Goal: Task Accomplishment & Management: Use online tool/utility

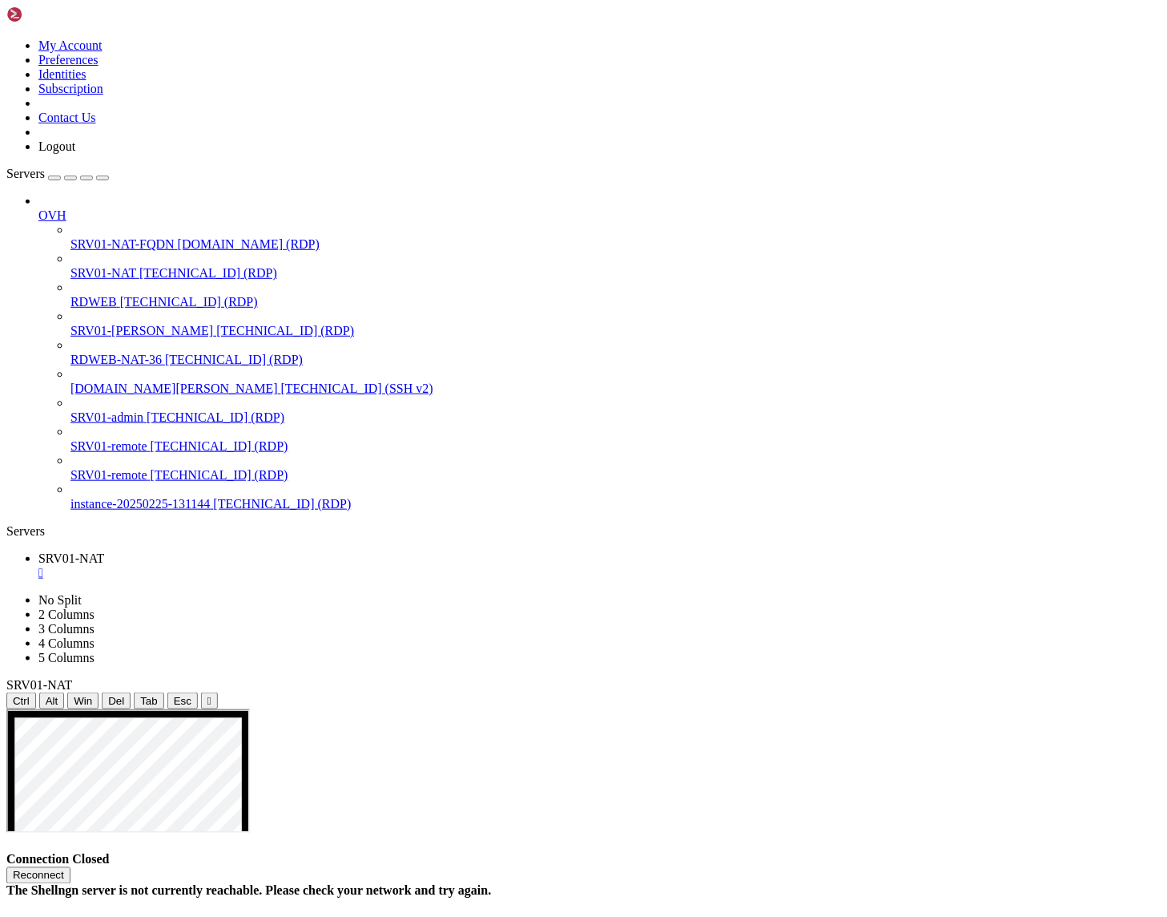
click at [71, 867] on button "Reconnect" at bounding box center [38, 875] width 64 height 17
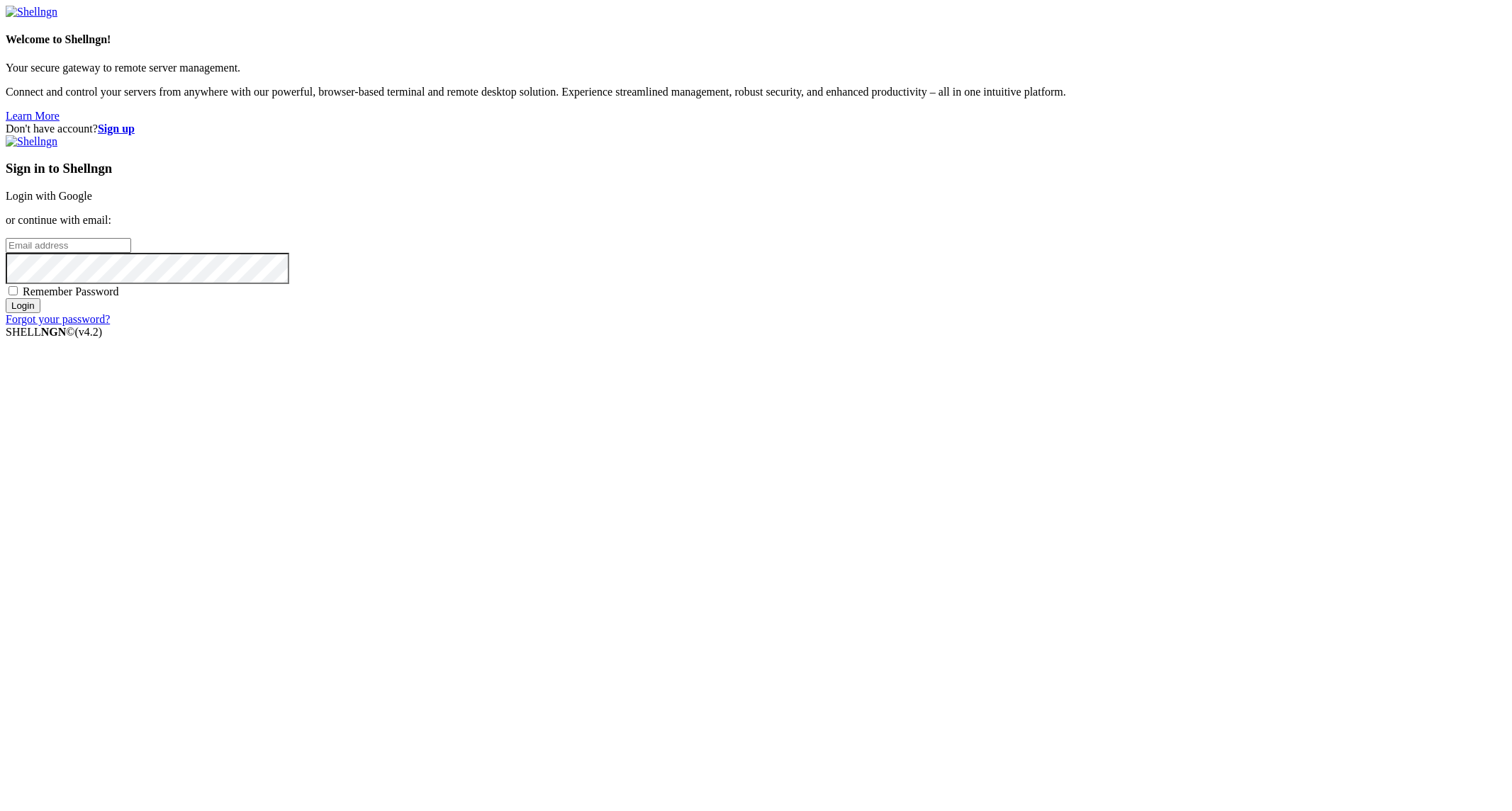
click at [310, 122] on div "Welcome to Shellngn! Your secure gateway to remote server management. Connect a…" at bounding box center [756, 78] width 1500 height 88
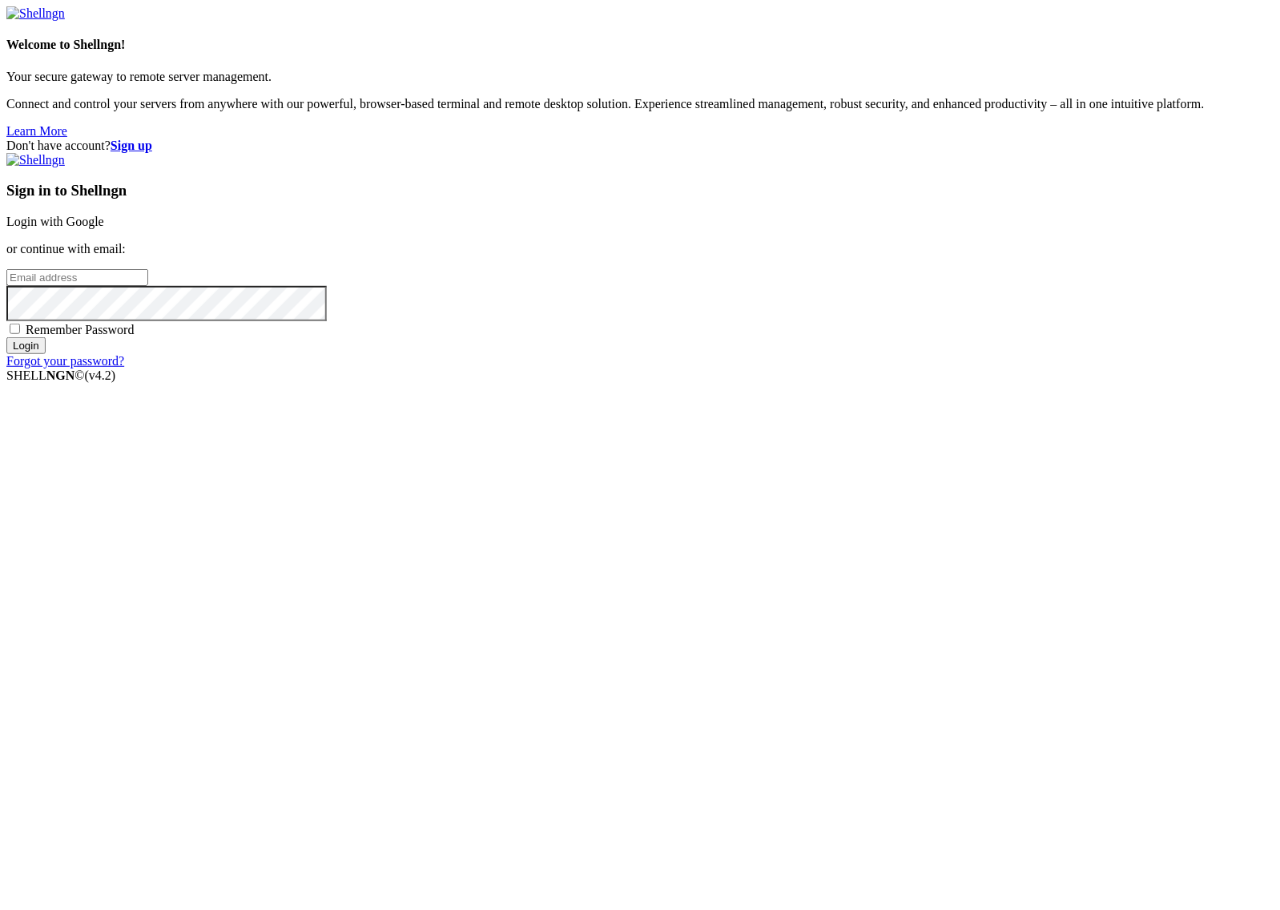
click at [807, 369] on div "Sign in to Shellngn Login with Google or continue with email: Remember Password…" at bounding box center [640, 261] width 1268 height 216
click at [148, 286] on input "email" at bounding box center [77, 277] width 142 height 17
type input "[PERSON_NAME][EMAIL_ADDRESS][PERSON_NAME][DOMAIN_NAME]"
click at [6, 337] on input "Login" at bounding box center [25, 345] width 39 height 17
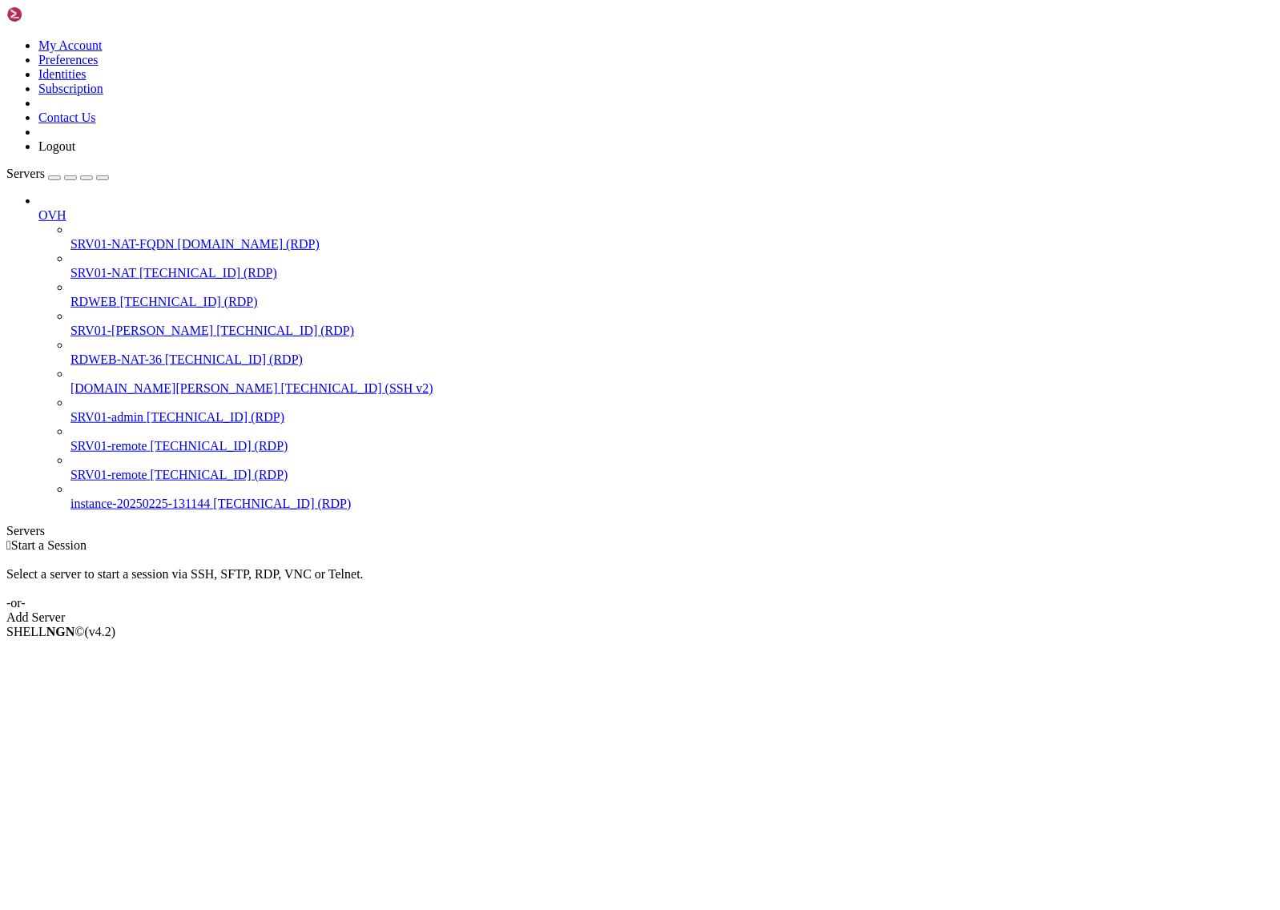
click at [121, 266] on link "SRV01-NAT [TECHNICAL_ID] (RDP)" at bounding box center [672, 273] width 1203 height 14
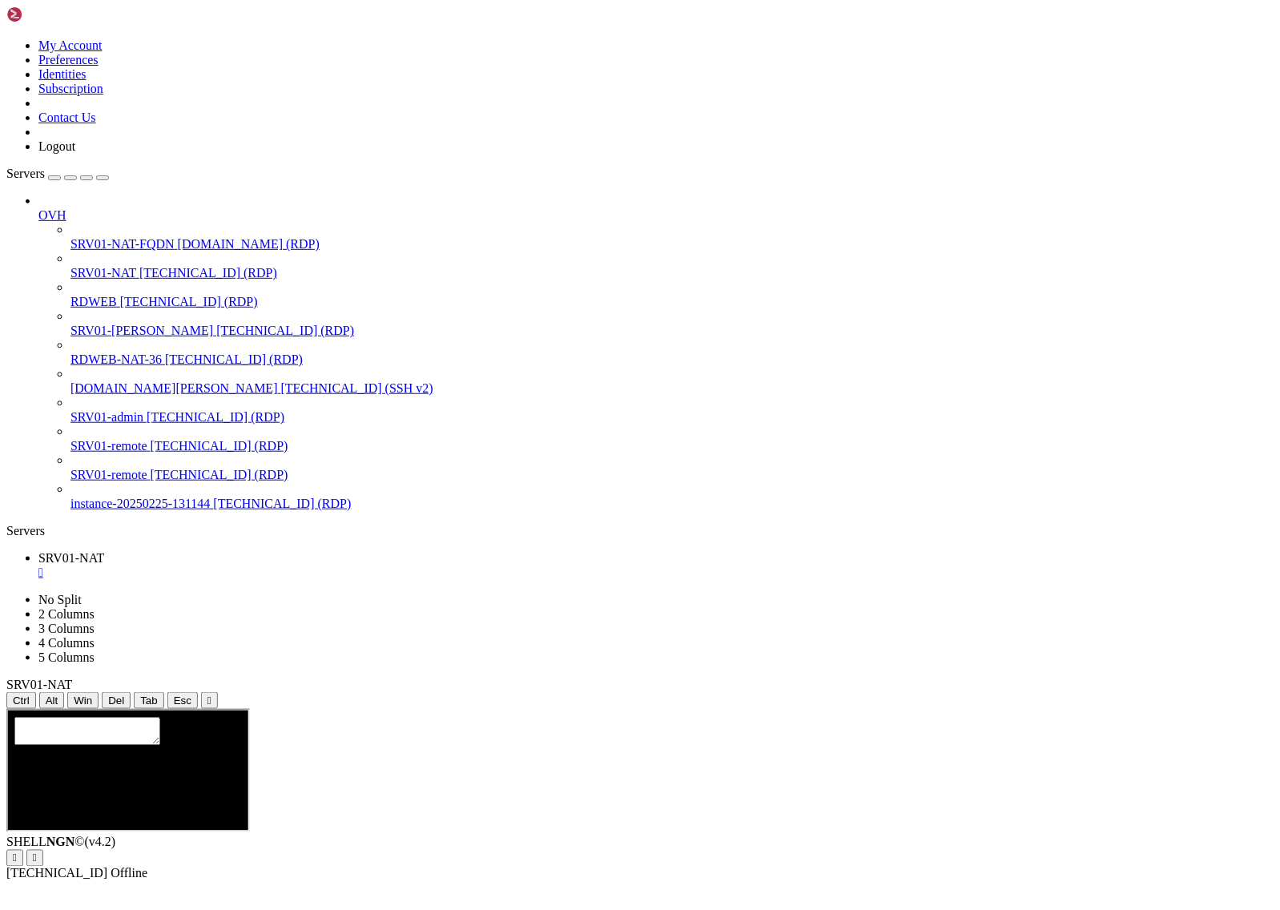
click at [103, 178] on icon "button" at bounding box center [103, 178] width 0 height 0
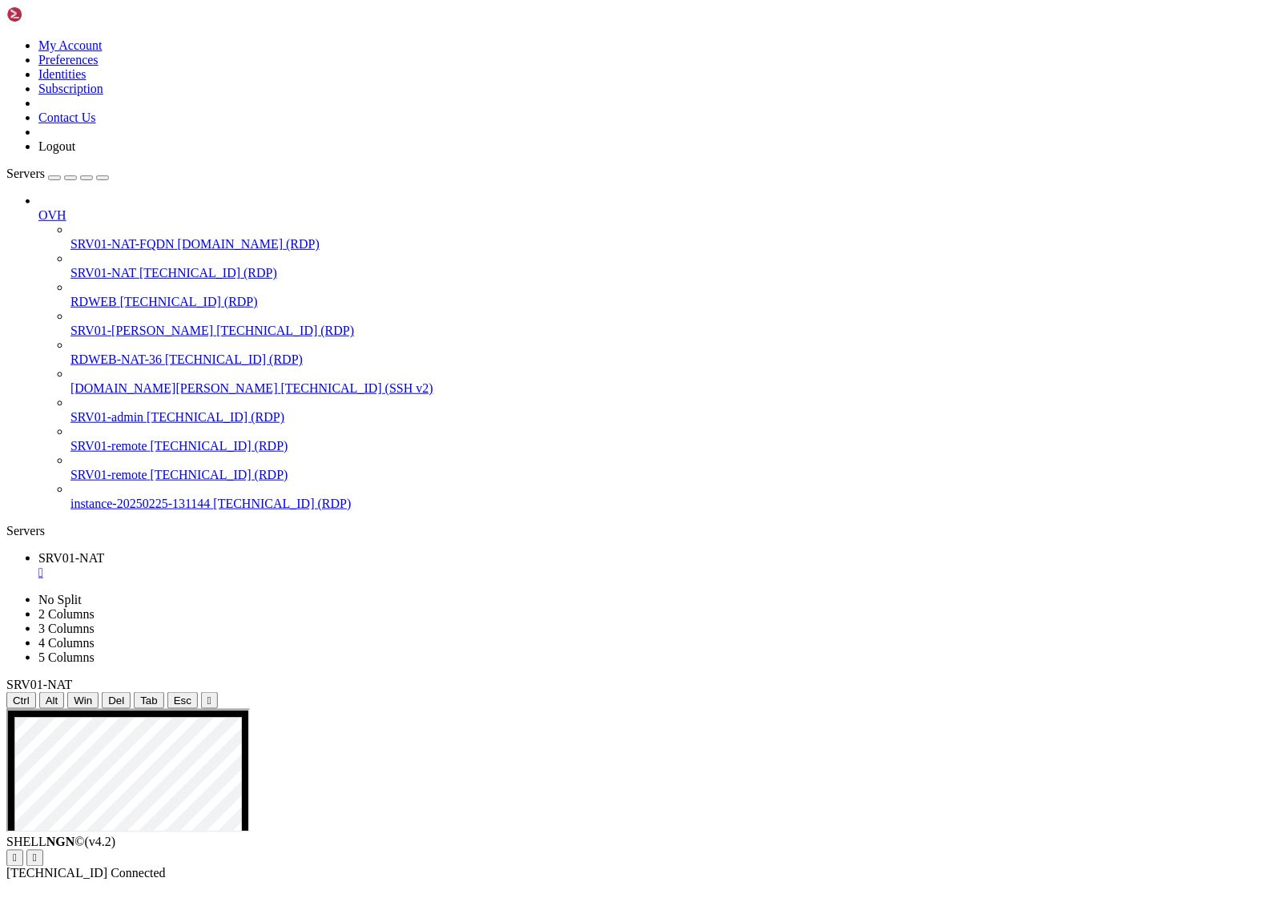
click at [410, 881] on div "SHELL NGN © (v 4.2 )   [TECHNICAL_ID] Connected" at bounding box center [640, 859] width 1268 height 46
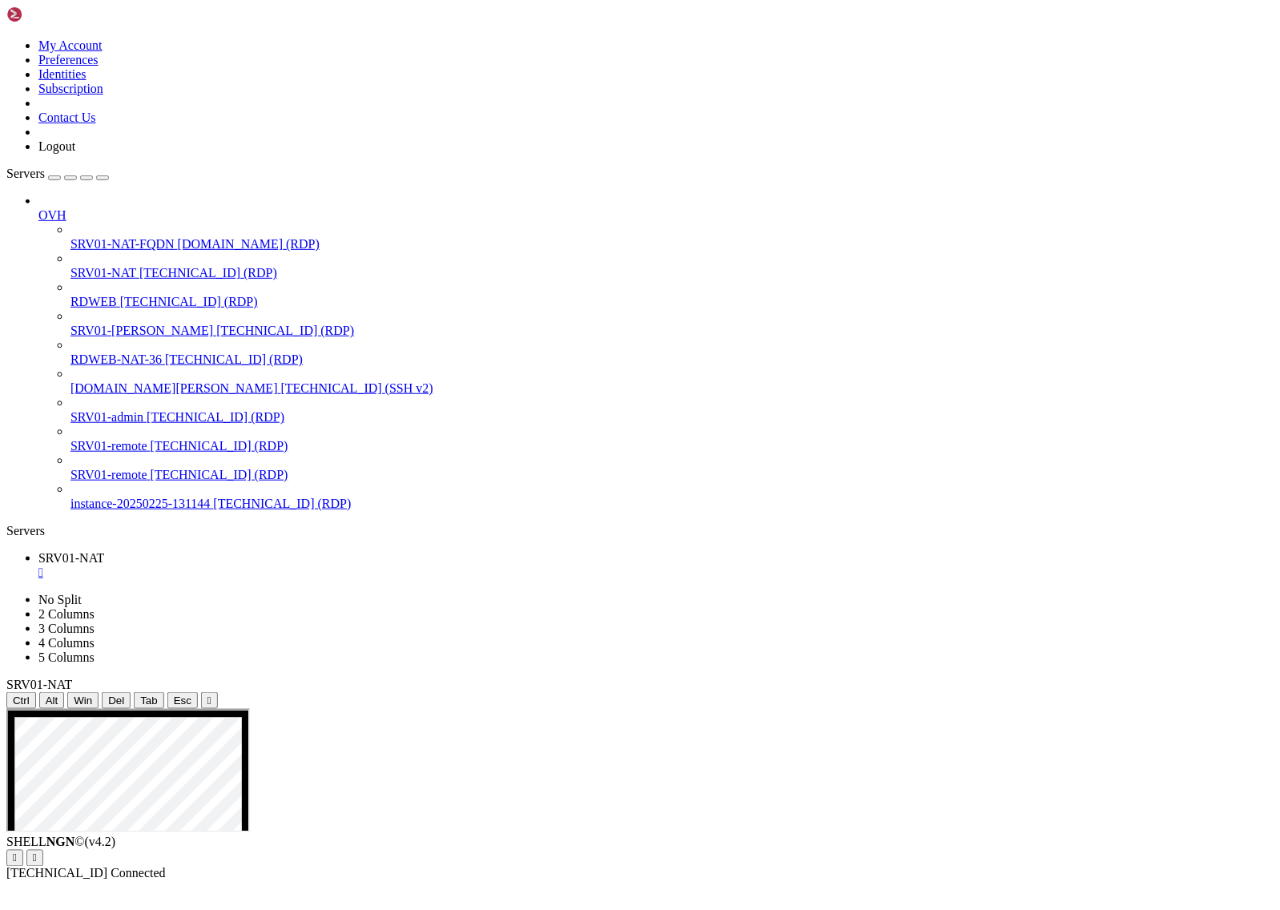
drag, startPoint x: 316, startPoint y: 1027, endPoint x: 1079, endPoint y: 1030, distance: 762.8
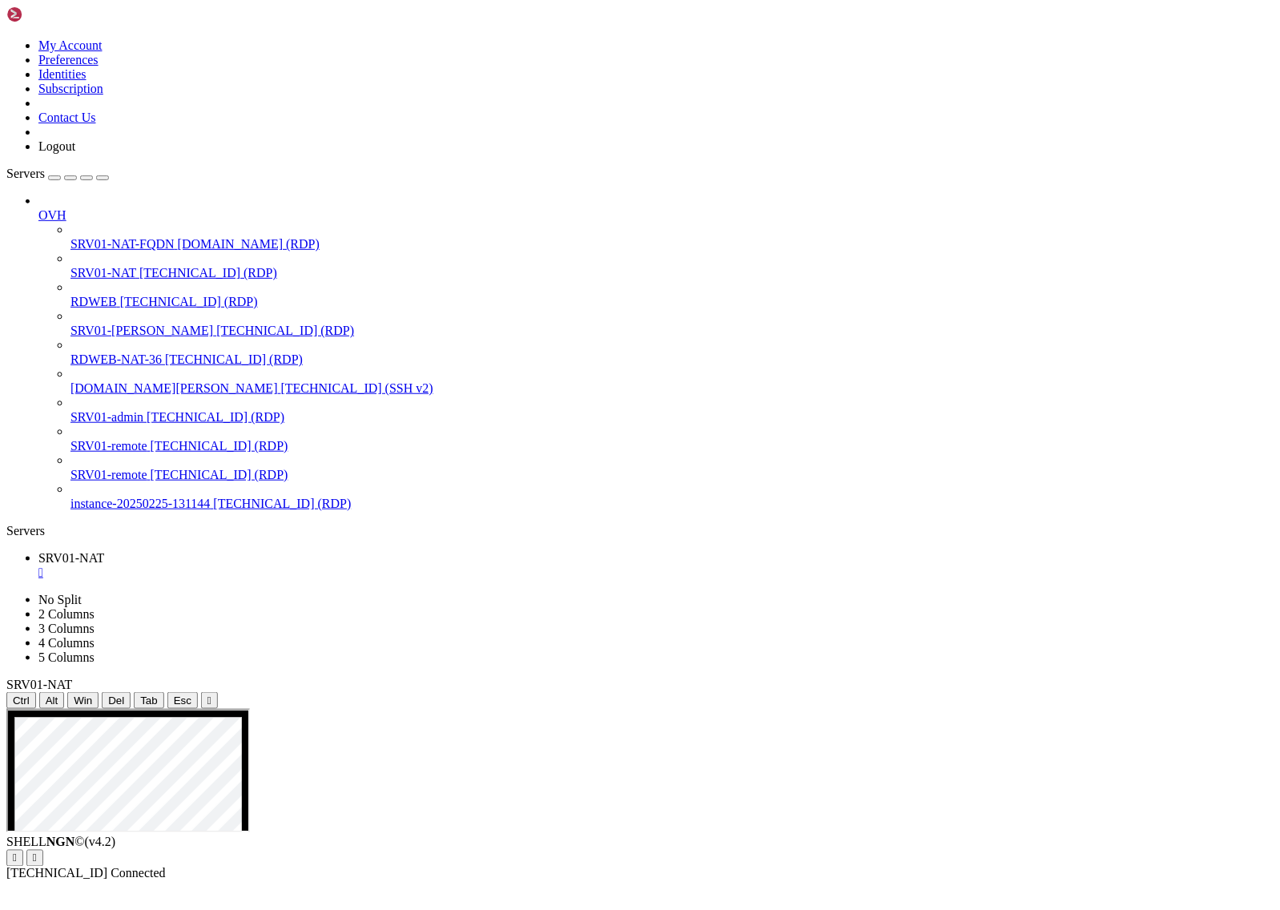
drag, startPoint x: 365, startPoint y: 1215, endPoint x: 449, endPoint y: 1159, distance: 102.2
drag, startPoint x: 369, startPoint y: 1119, endPoint x: 789, endPoint y: 1364, distance: 486.2
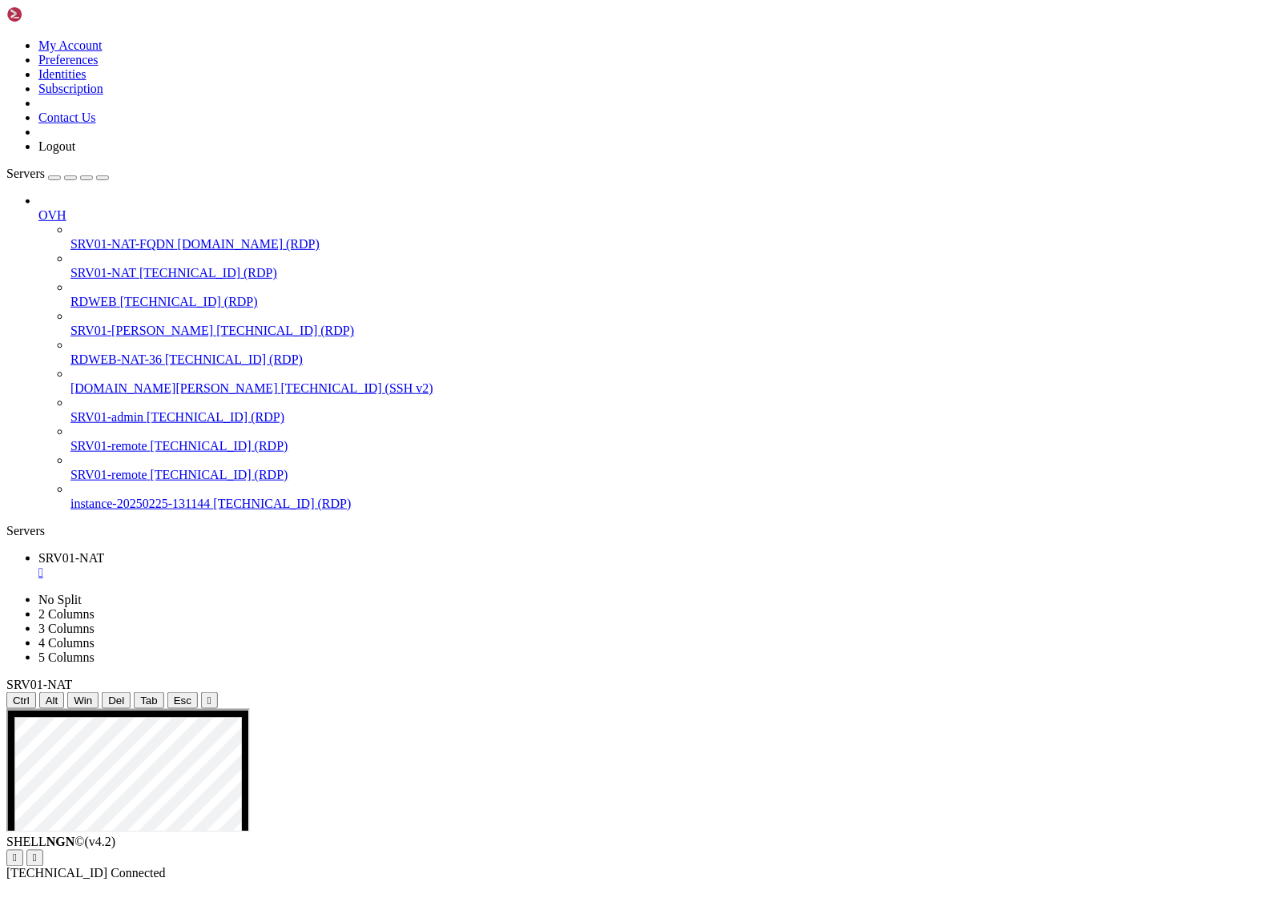
drag, startPoint x: 303, startPoint y: 993, endPoint x: 142, endPoint y: 993, distance: 161.0
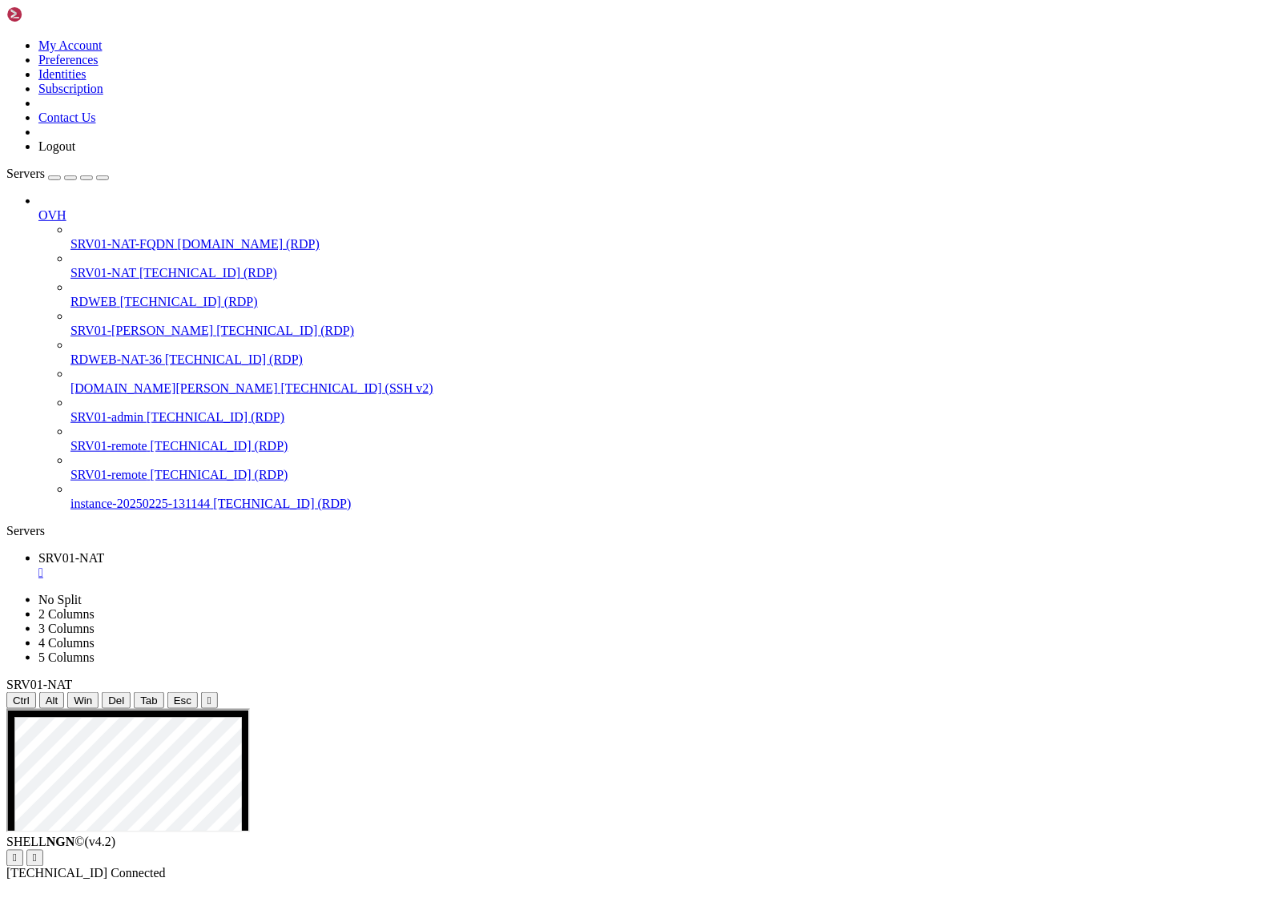
drag, startPoint x: 341, startPoint y: 928, endPoint x: 675, endPoint y: 1167, distance: 410.7
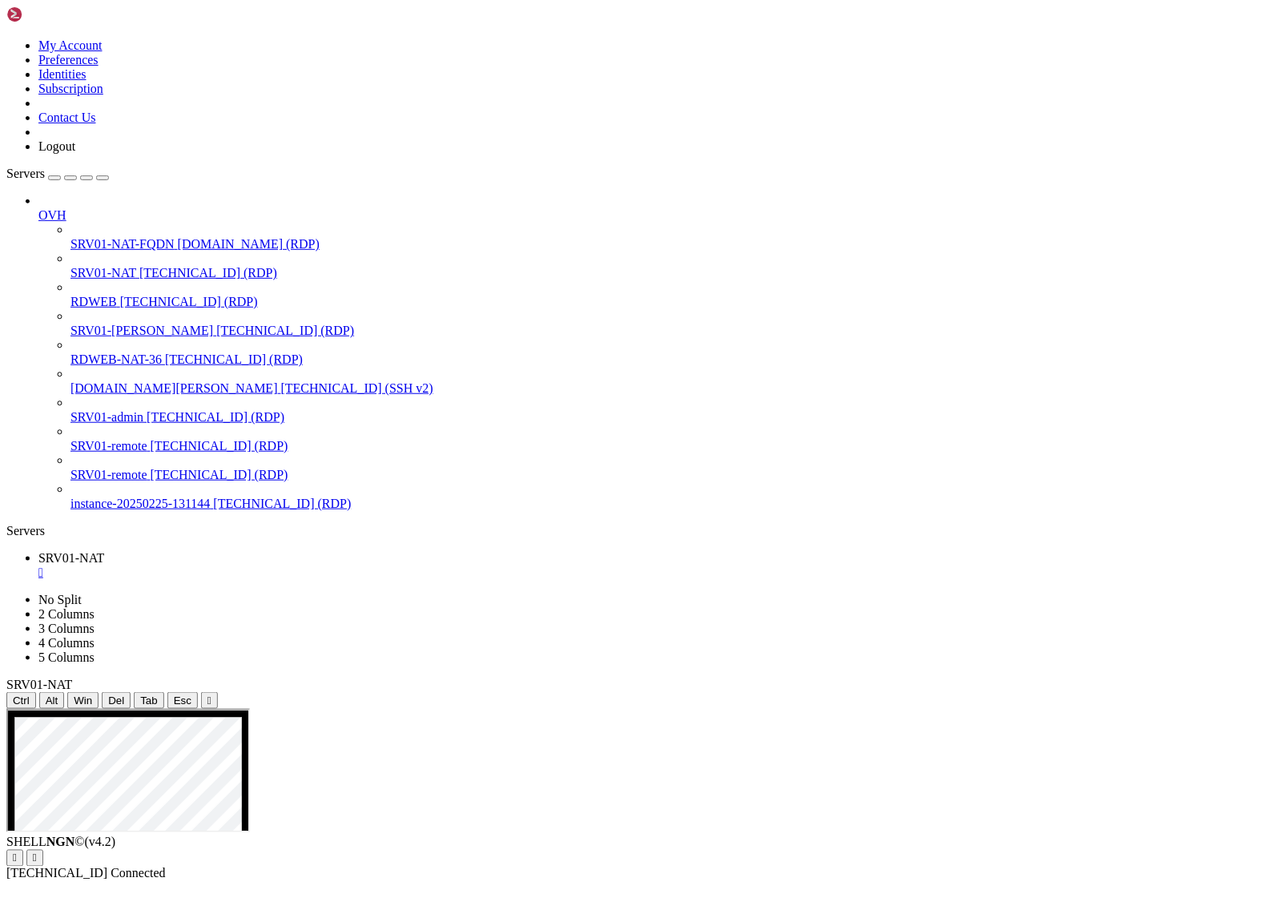
drag, startPoint x: 341, startPoint y: 927, endPoint x: 627, endPoint y: 1195, distance: 391.7
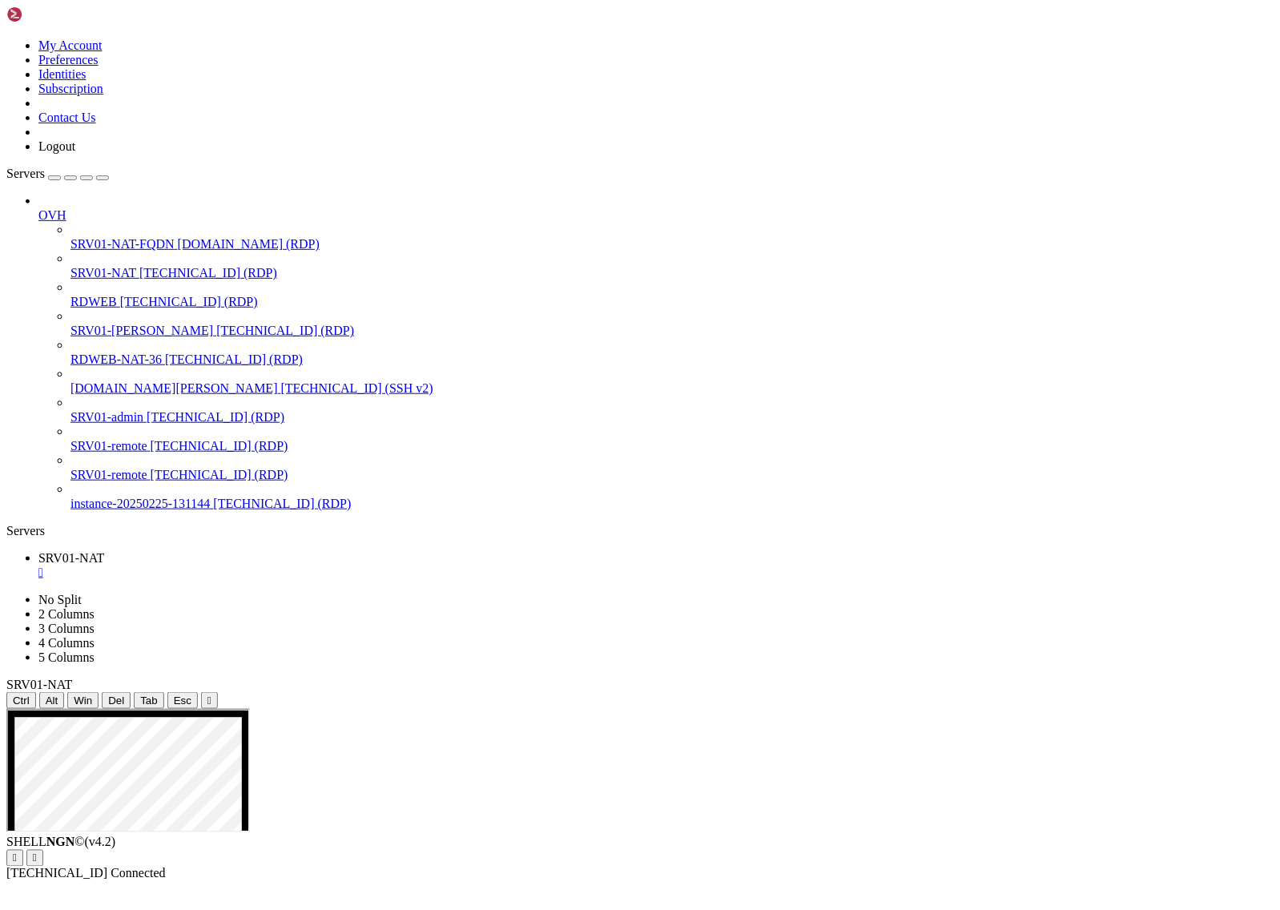
drag, startPoint x: 344, startPoint y: 921, endPoint x: 542, endPoint y: 1056, distance: 240.5
drag, startPoint x: 339, startPoint y: 925, endPoint x: 599, endPoint y: 1144, distance: 340.1
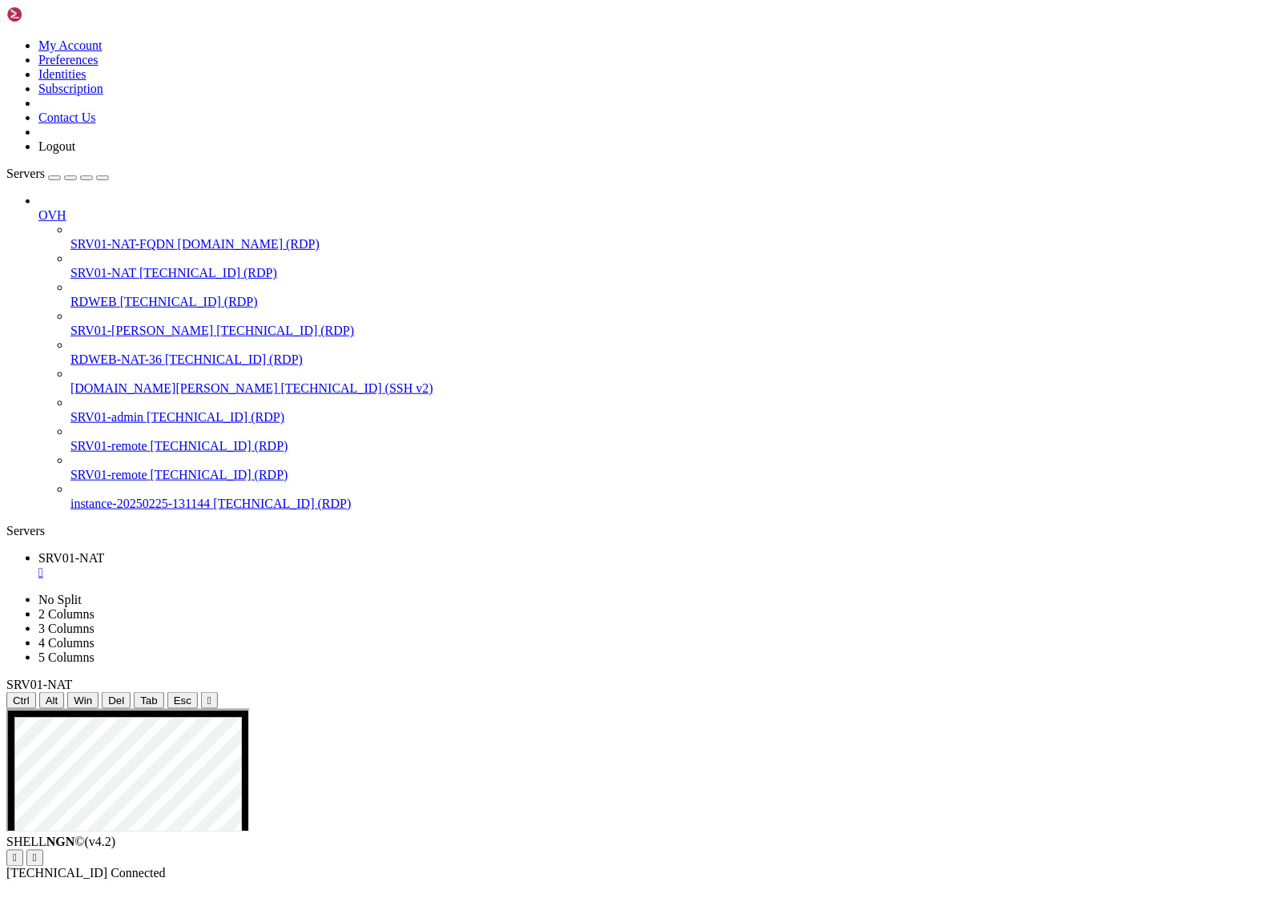
drag, startPoint x: 307, startPoint y: 993, endPoint x: 194, endPoint y: 1002, distance: 113.3
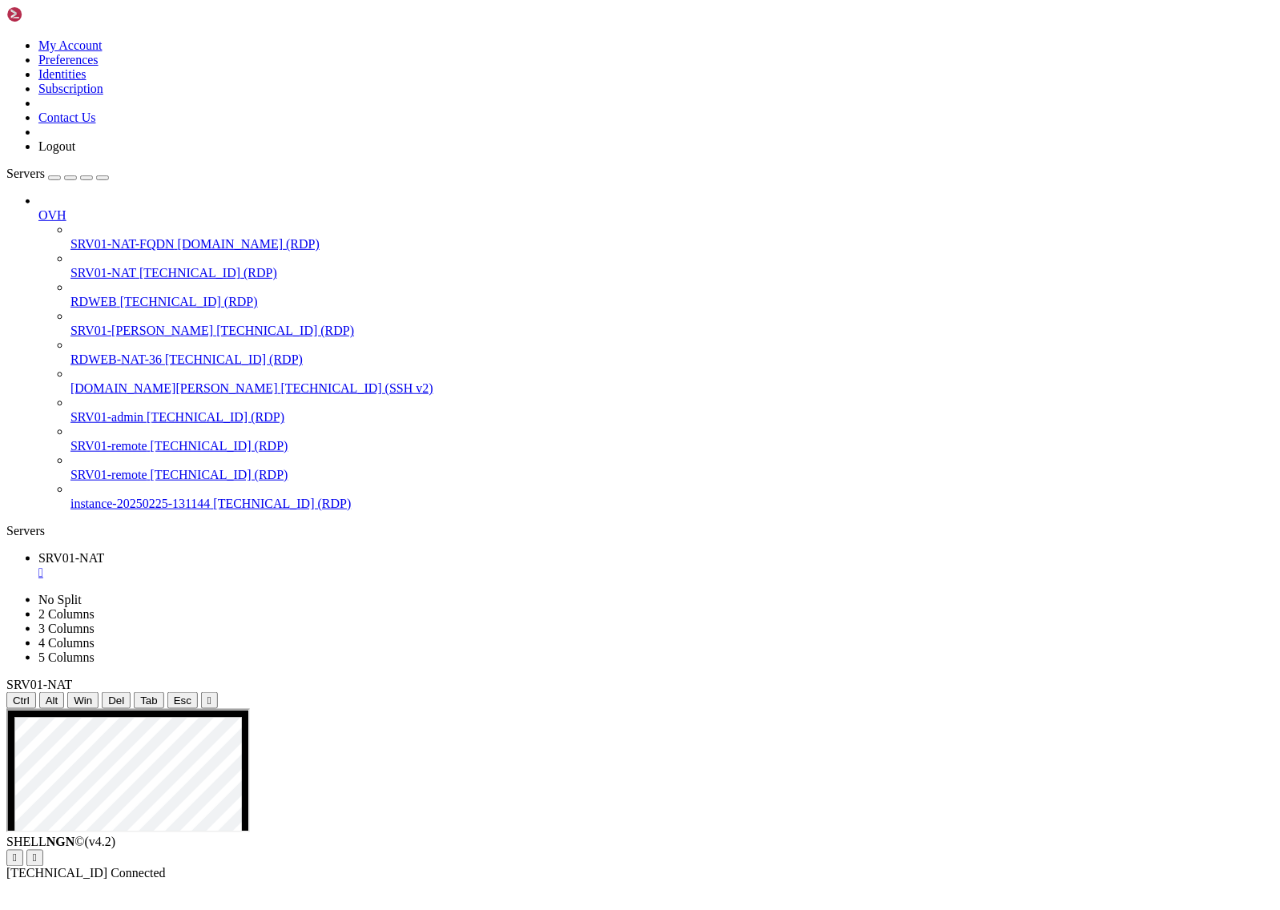
drag, startPoint x: 98, startPoint y: 740, endPoint x: 1206, endPoint y: 1445, distance: 1313.4
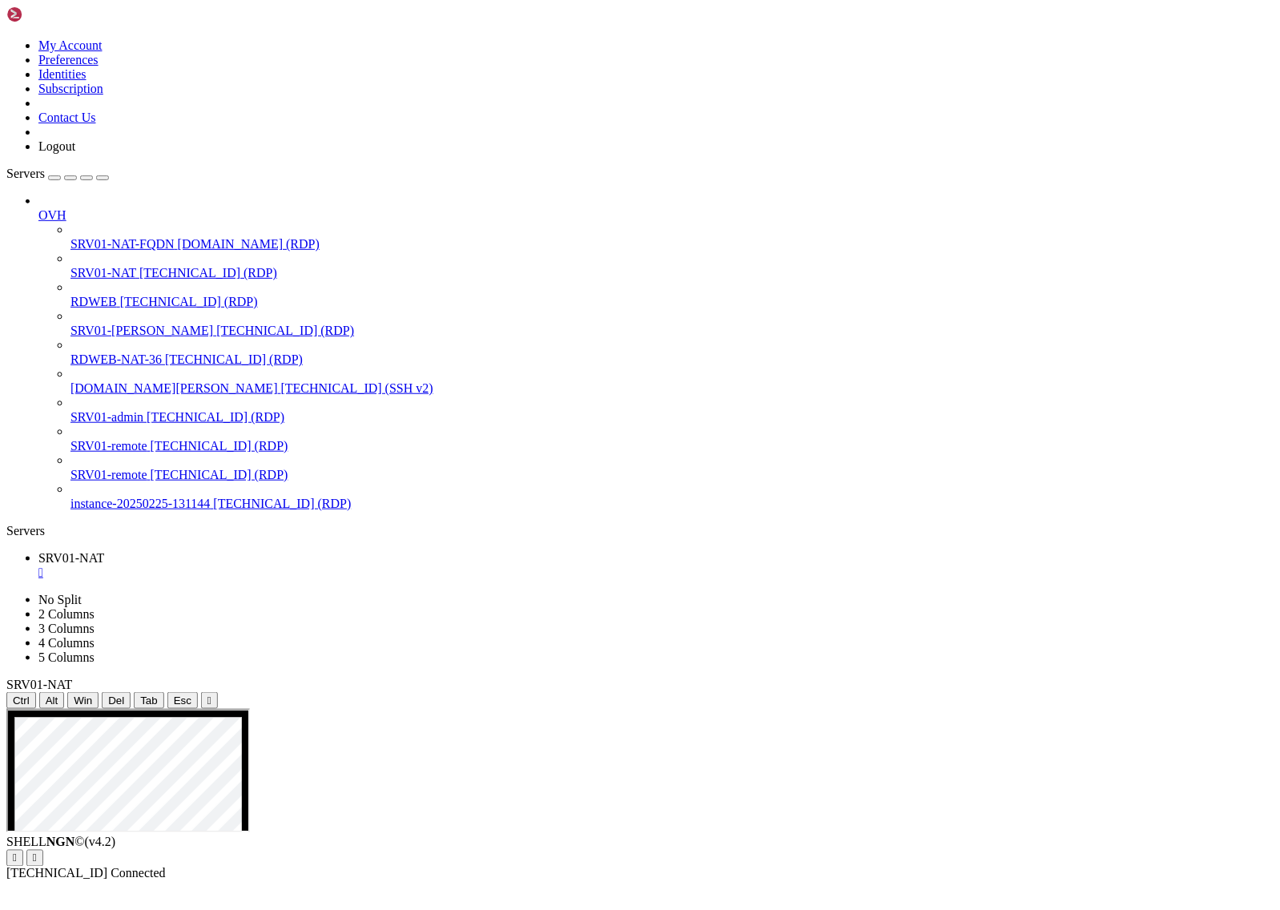
drag, startPoint x: 337, startPoint y: 922, endPoint x: 651, endPoint y: 1376, distance: 552.1
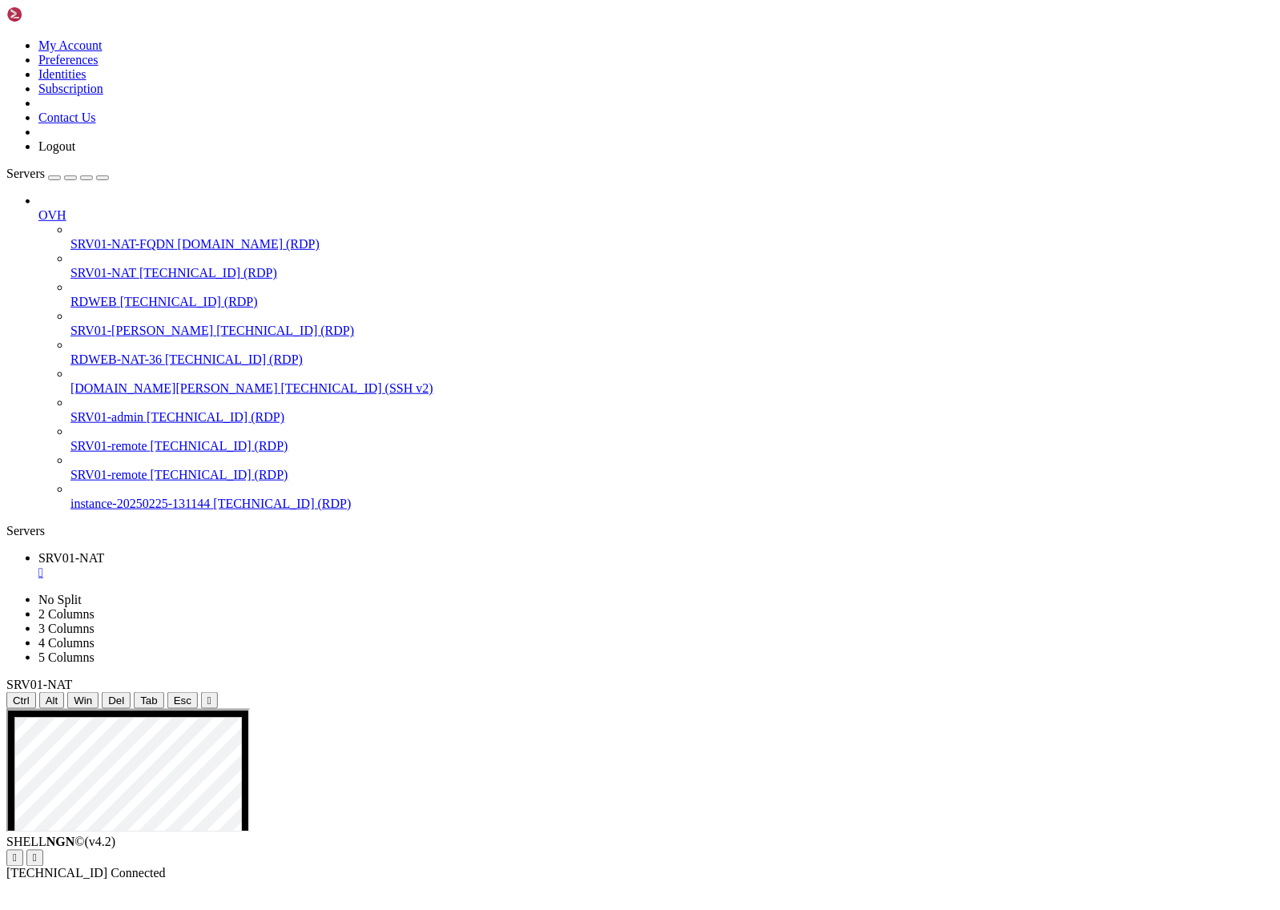
drag, startPoint x: 892, startPoint y: 891, endPoint x: 928, endPoint y: 964, distance: 81.3
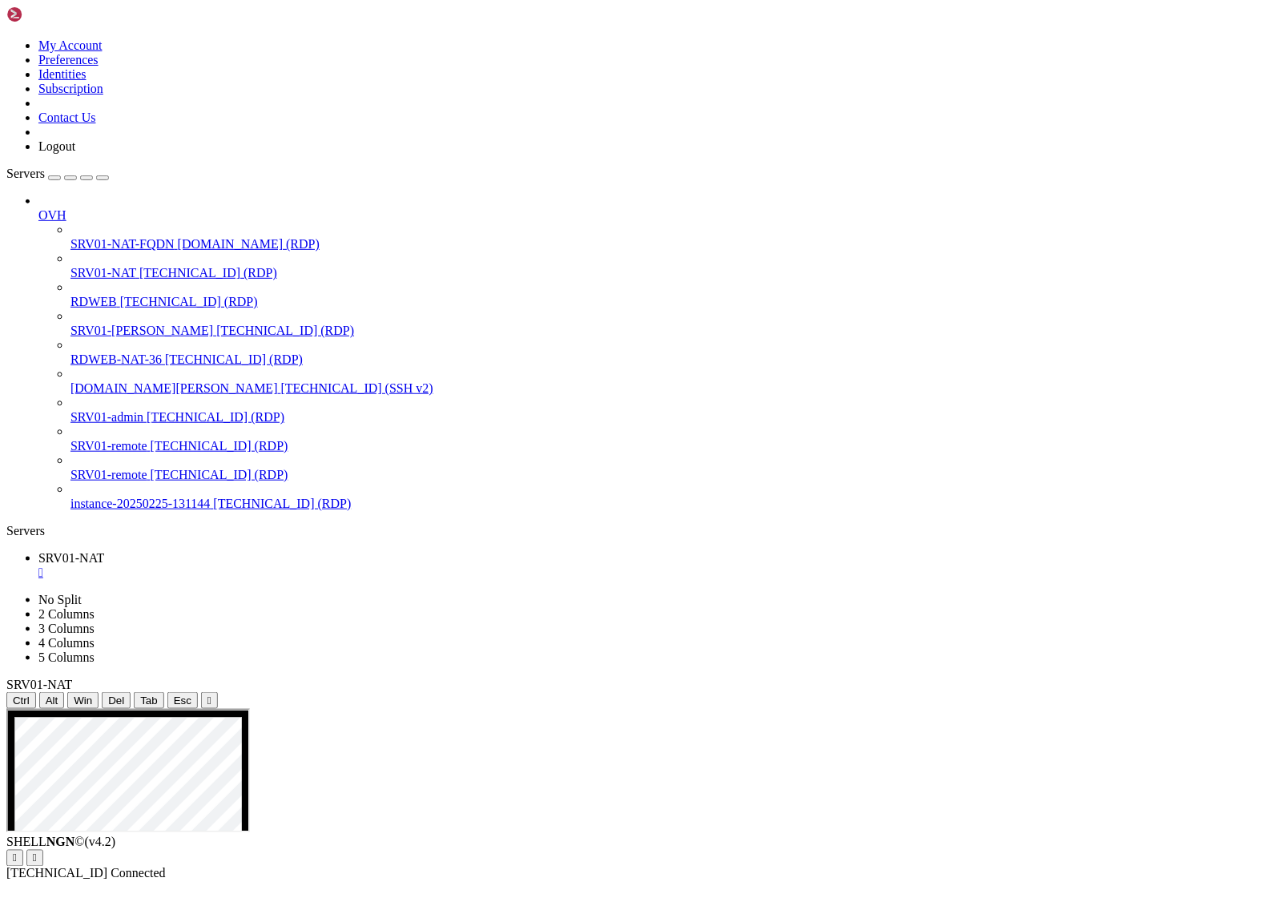
drag, startPoint x: 1123, startPoint y: 918, endPoint x: 807, endPoint y: 1016, distance: 331.2
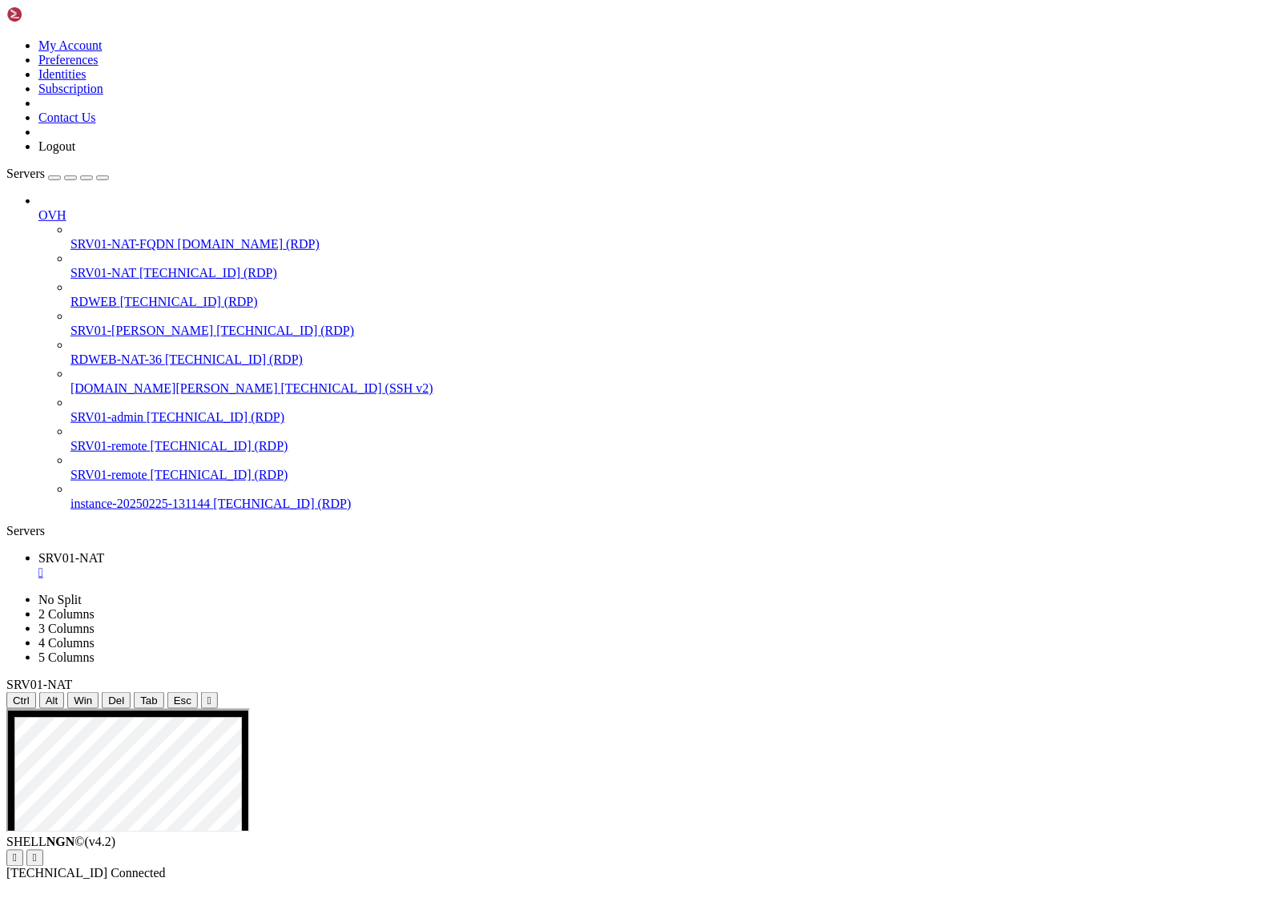
drag, startPoint x: 341, startPoint y: 919, endPoint x: 613, endPoint y: 1151, distance: 357.4
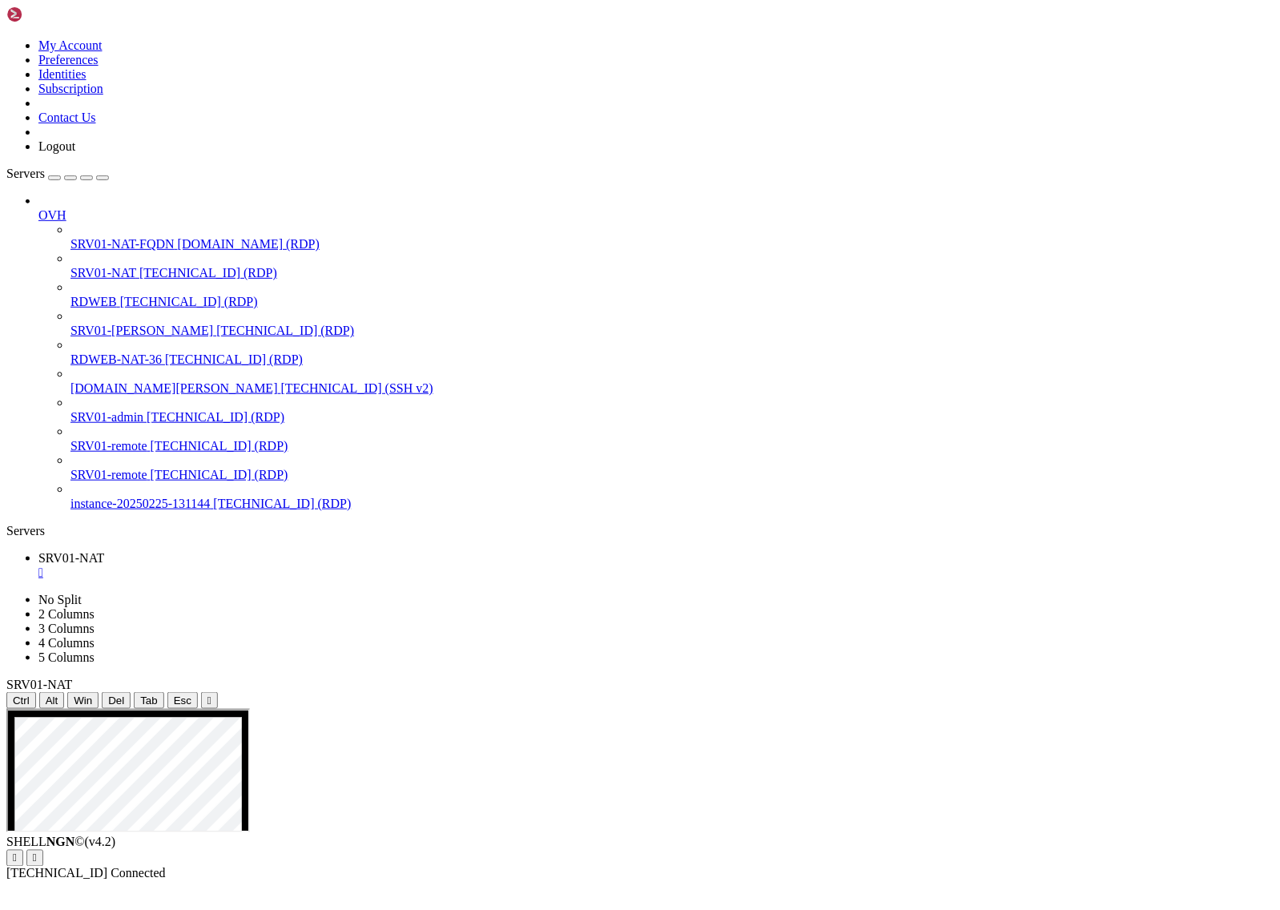
drag, startPoint x: 337, startPoint y: 921, endPoint x: 598, endPoint y: 1166, distance: 357.7
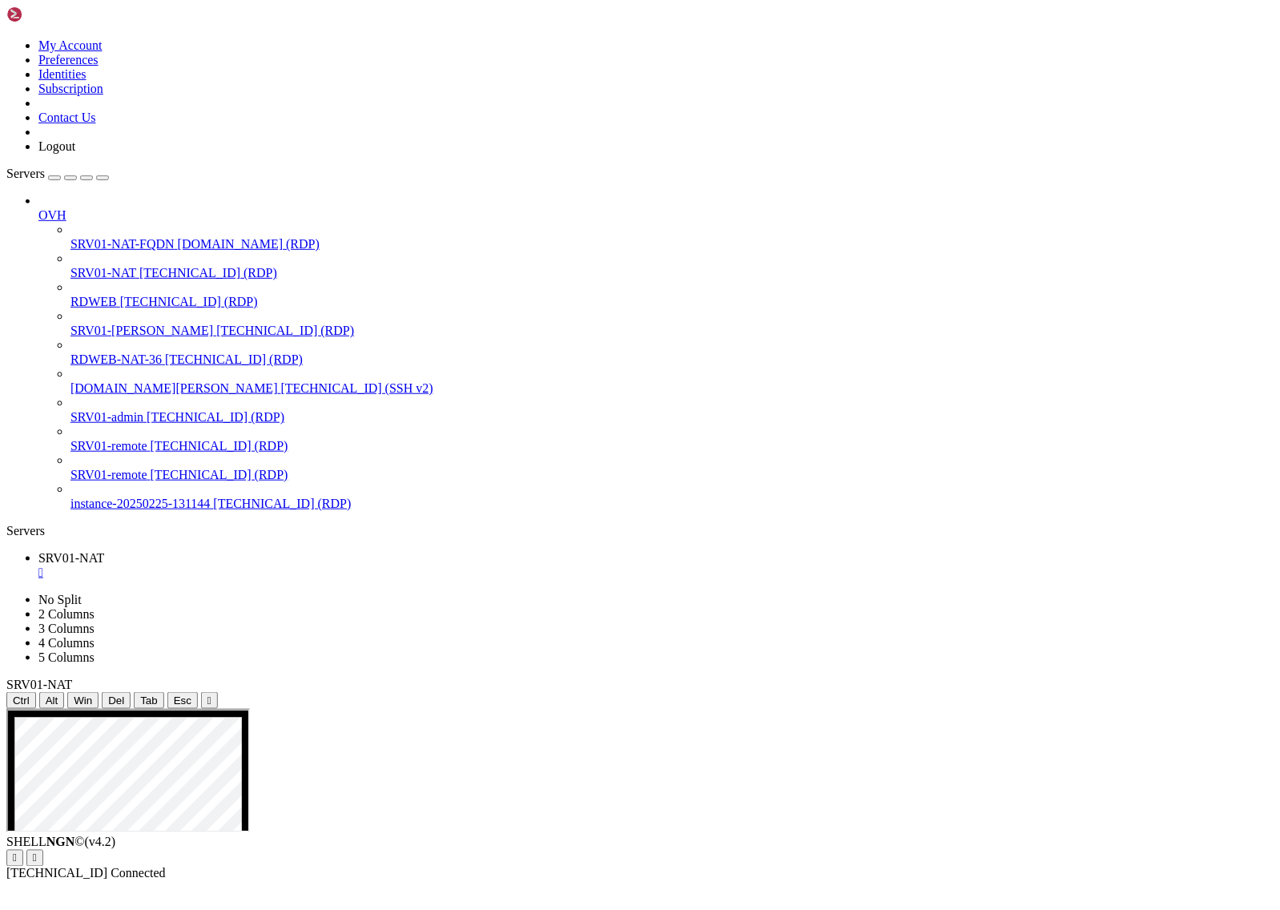
drag, startPoint x: 338, startPoint y: 926, endPoint x: 611, endPoint y: 1155, distance: 356.6
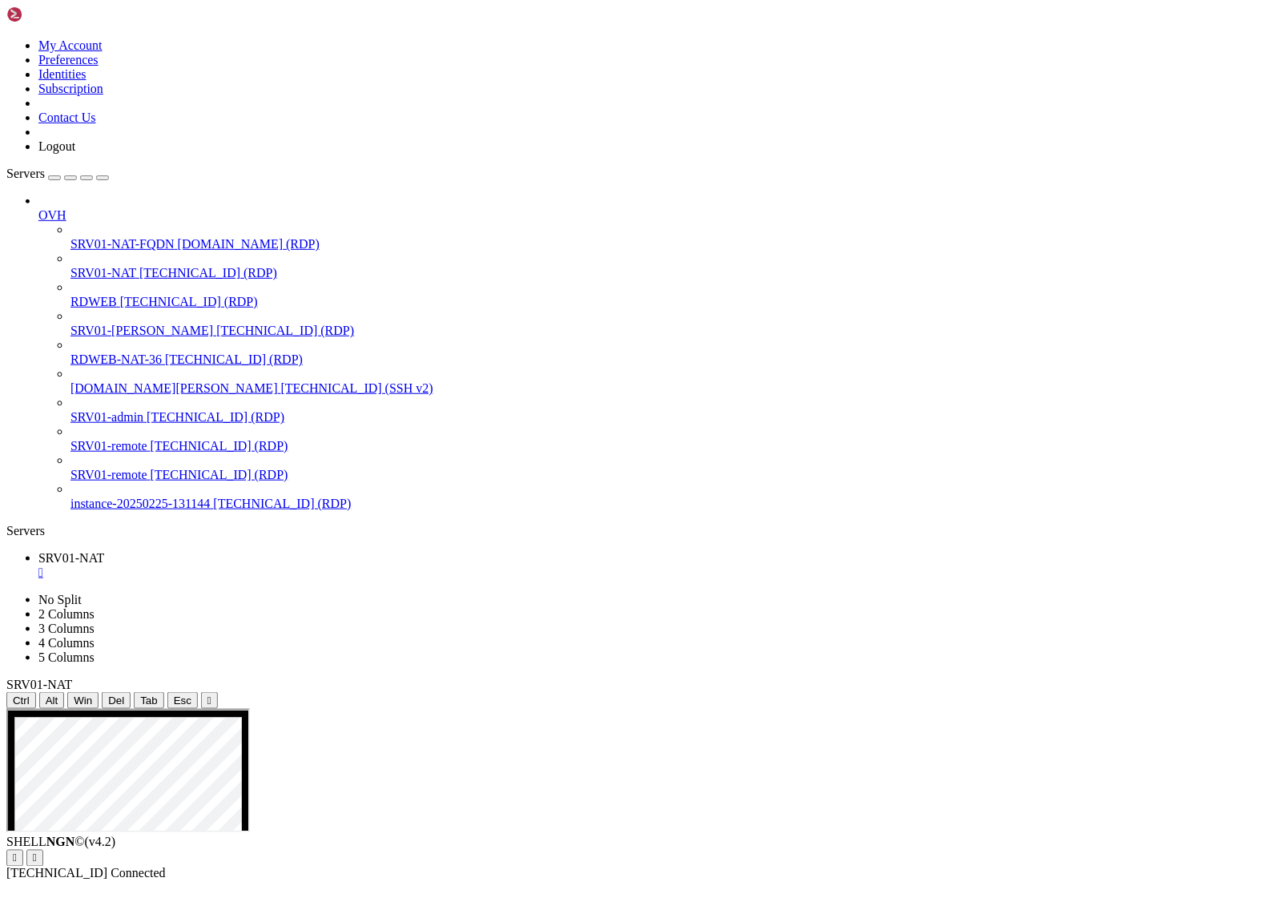
drag, startPoint x: 338, startPoint y: 927, endPoint x: 602, endPoint y: 1147, distance: 343.6
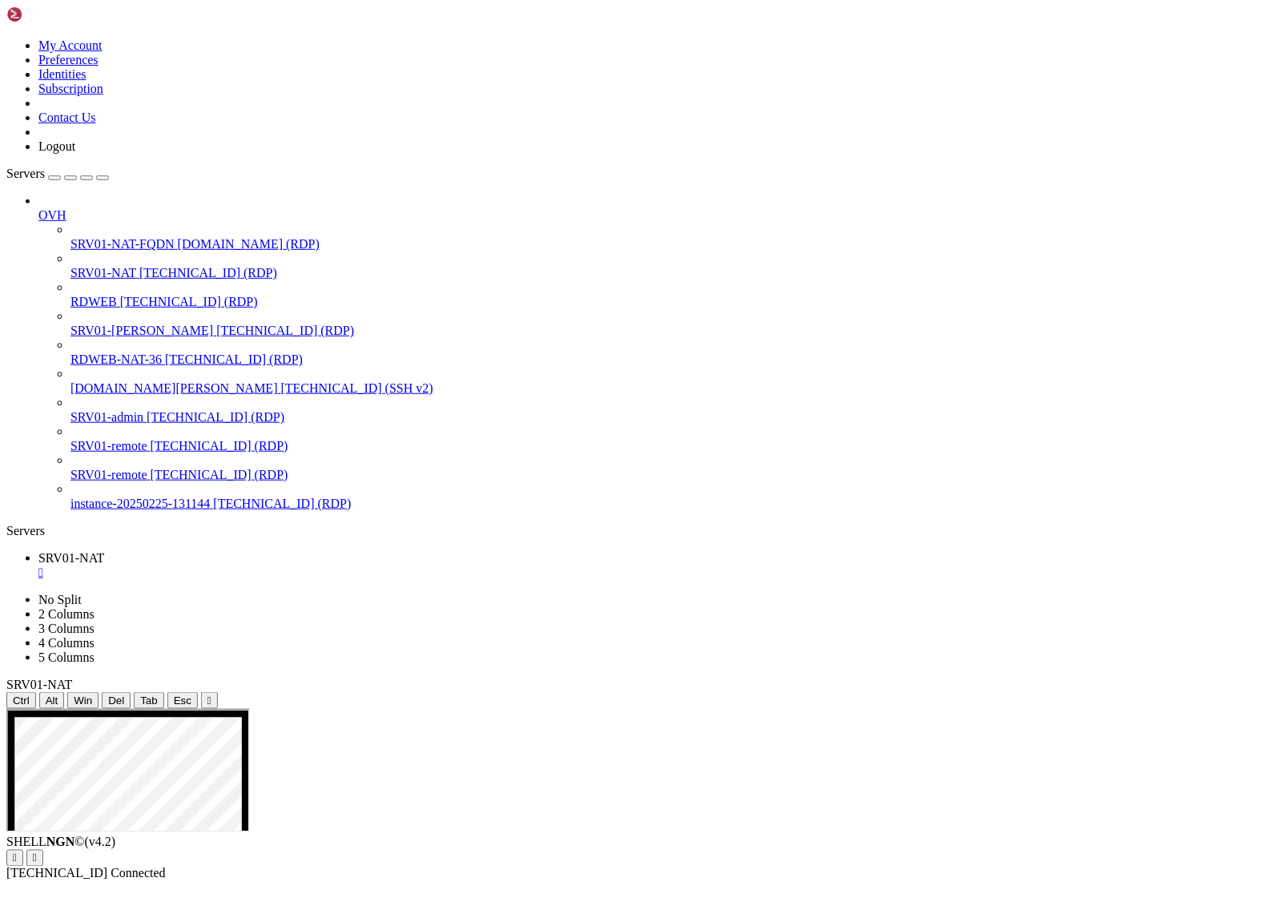
drag, startPoint x: 341, startPoint y: 927, endPoint x: 610, endPoint y: 1162, distance: 357.2
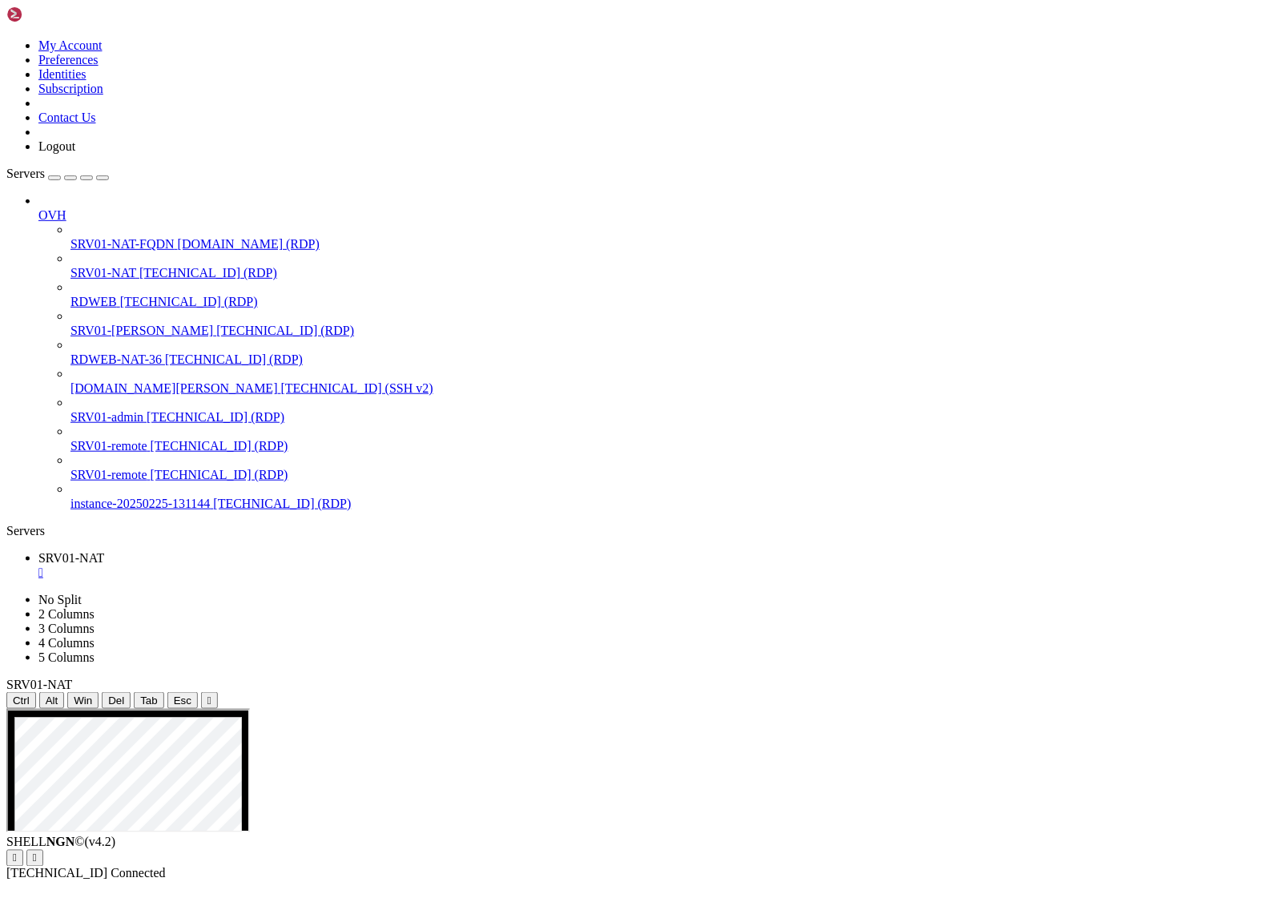
drag, startPoint x: 341, startPoint y: 928, endPoint x: 679, endPoint y: 1284, distance: 490.2
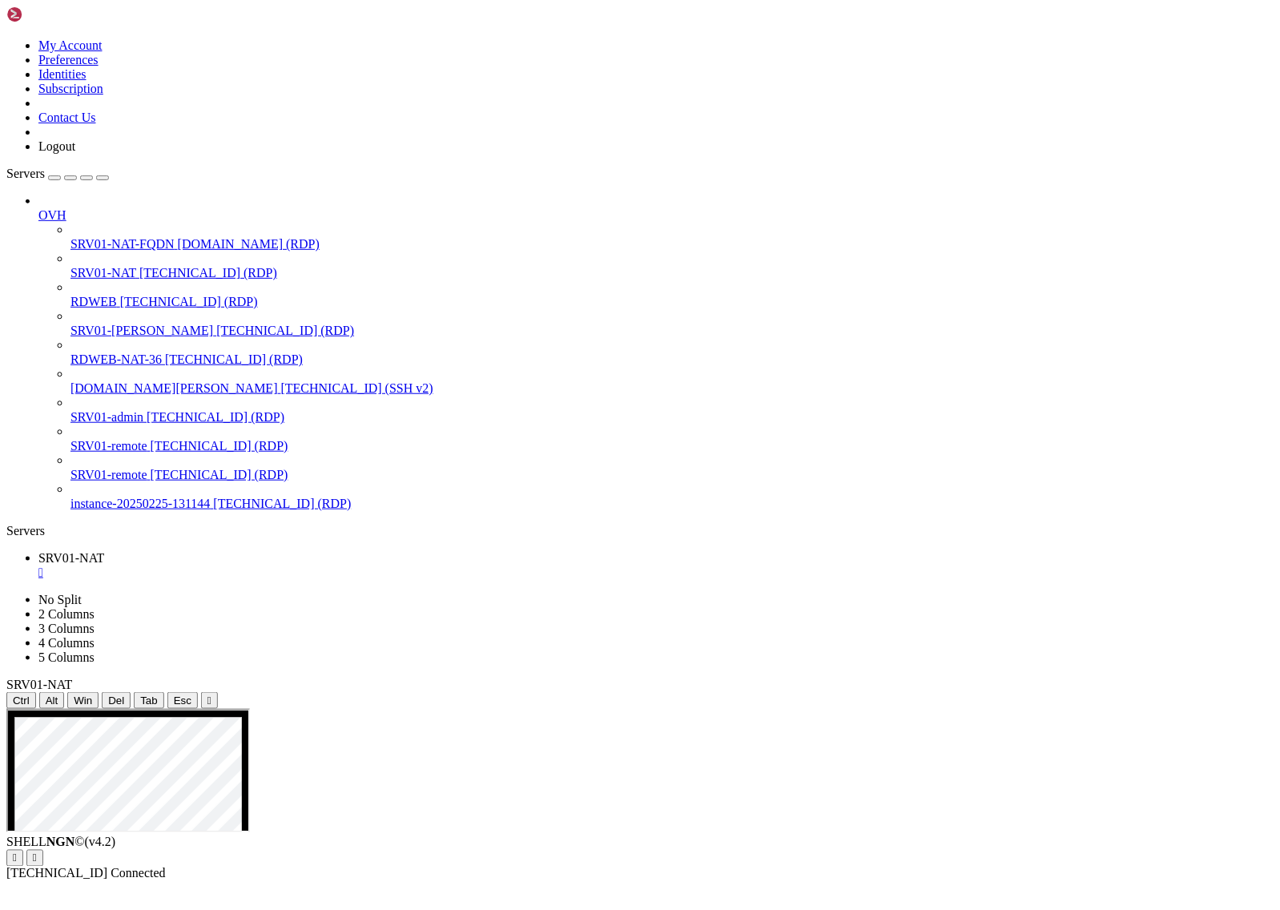
click at [555, 881] on div "SHELL NGN © (v 4.2 )   [TECHNICAL_ID] Connected" at bounding box center [640, 859] width 1268 height 46
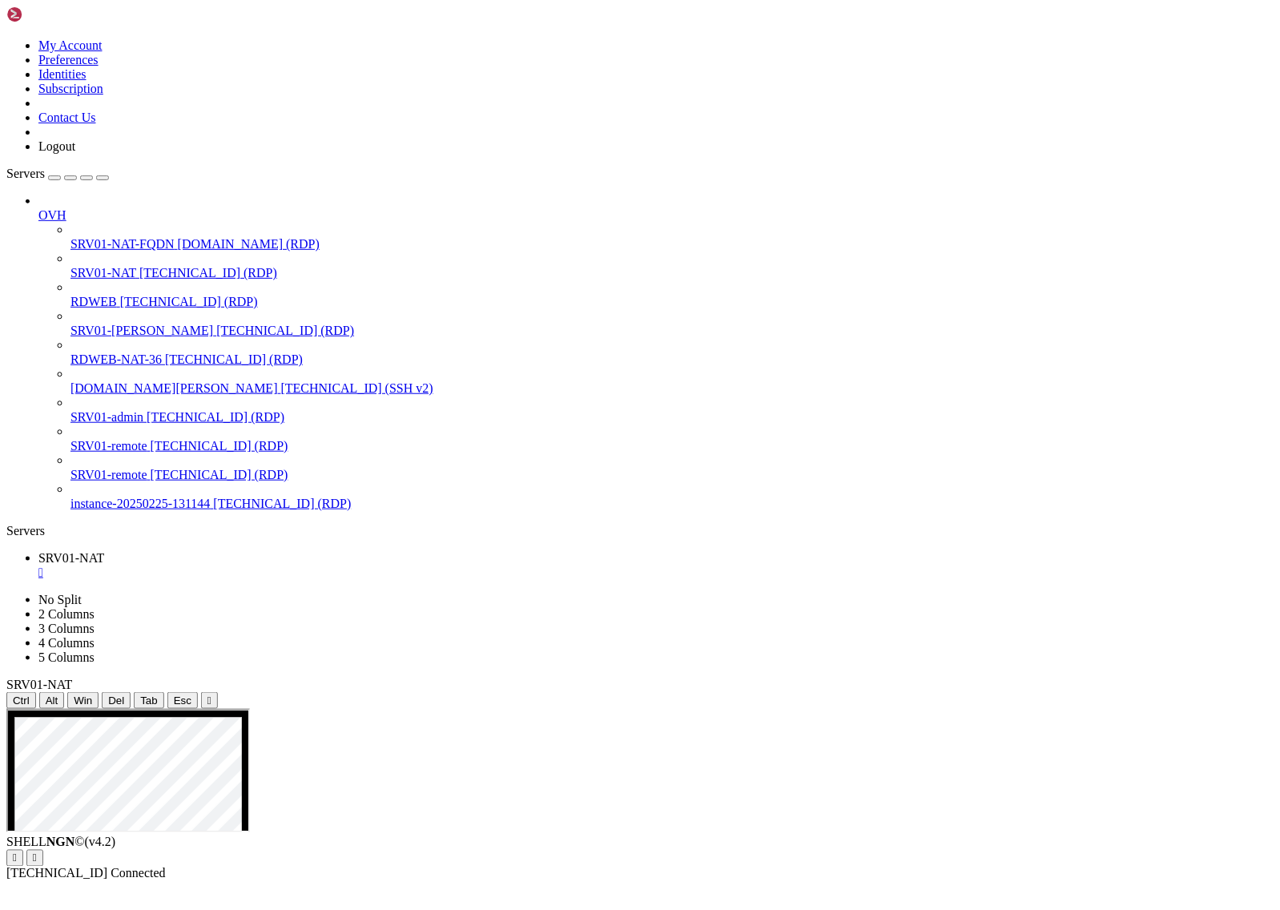
drag, startPoint x: 339, startPoint y: 925, endPoint x: 606, endPoint y: 966, distance: 269.9
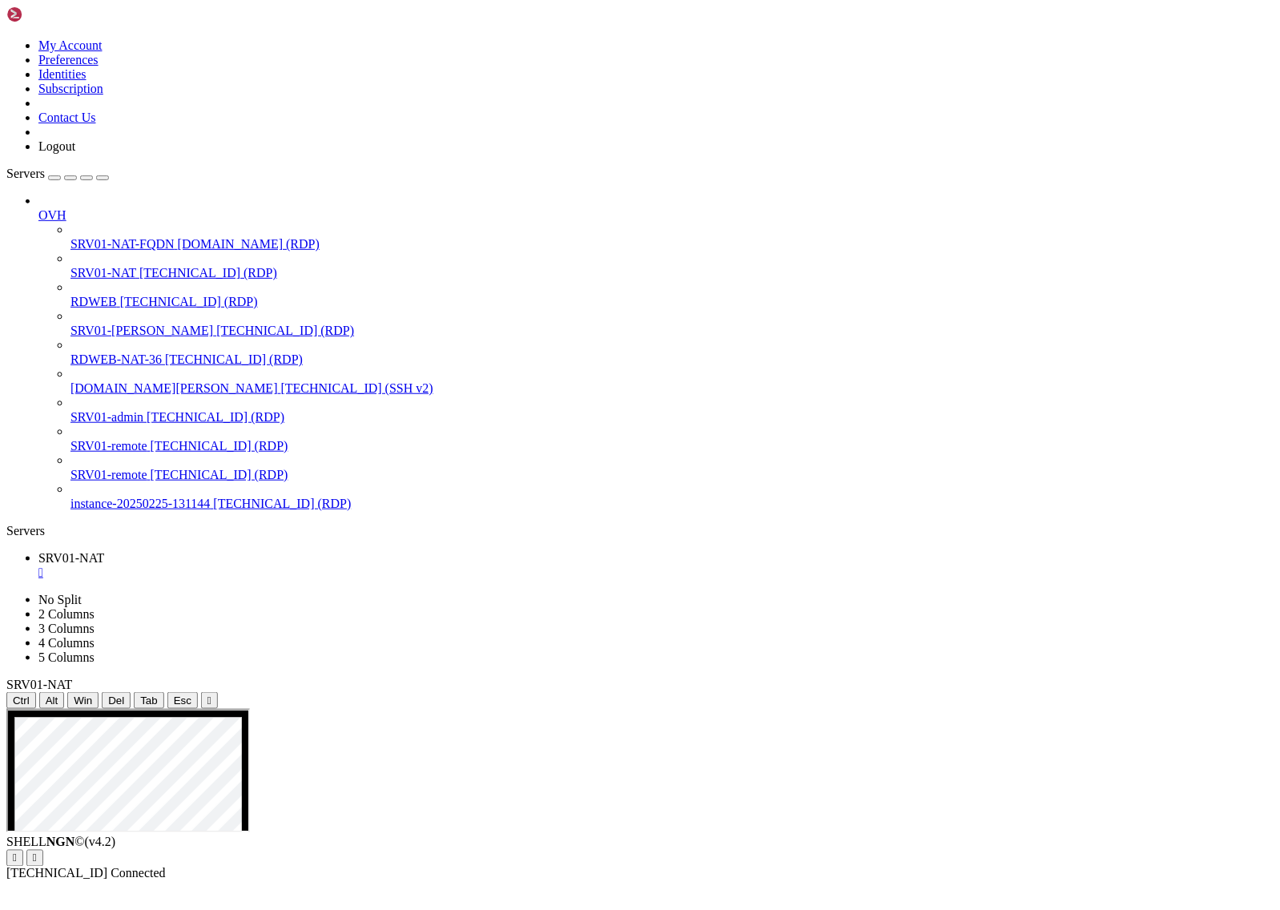
drag, startPoint x: 336, startPoint y: 928, endPoint x: 615, endPoint y: 964, distance: 281.1
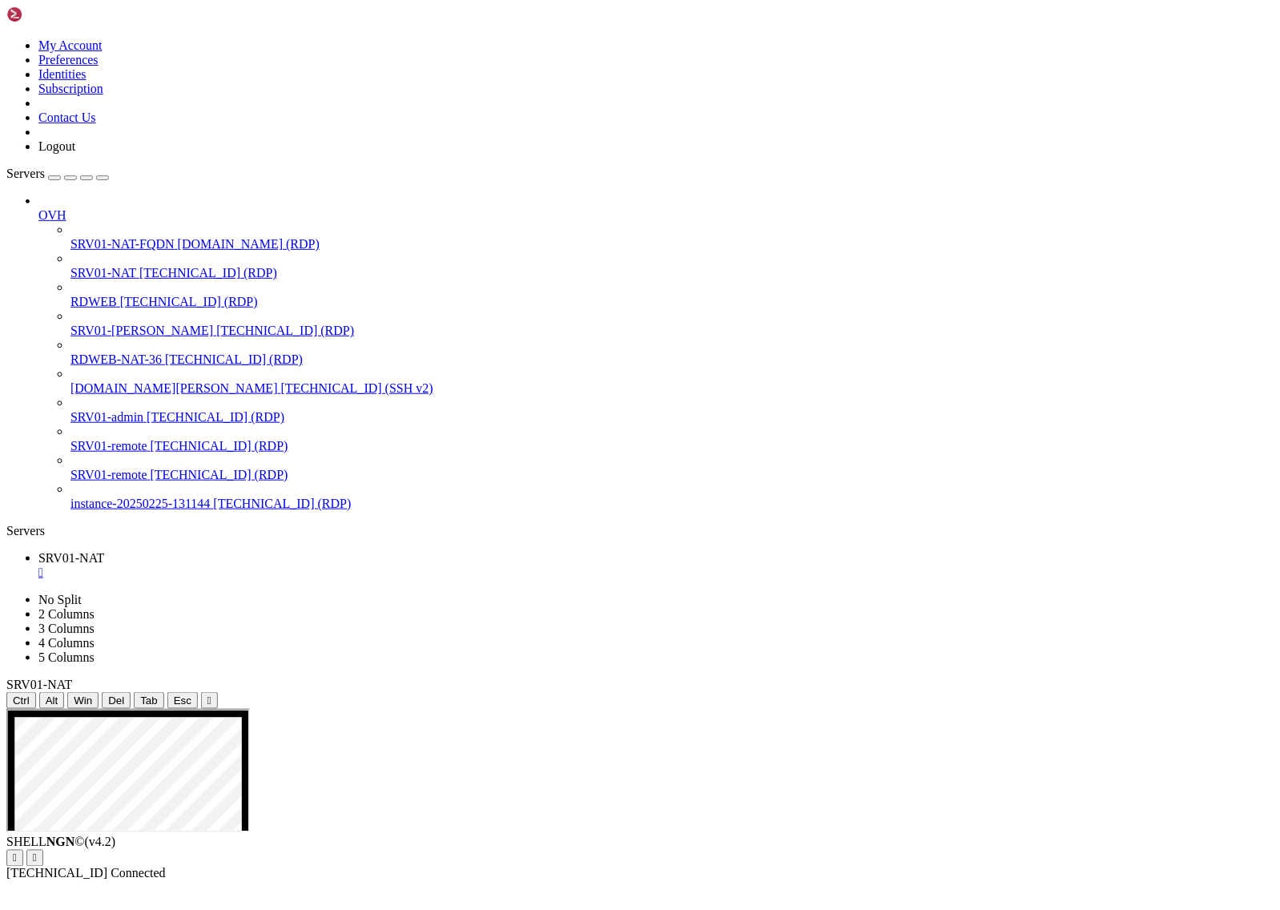
drag, startPoint x: 341, startPoint y: 924, endPoint x: 643, endPoint y: 1481, distance: 633.9
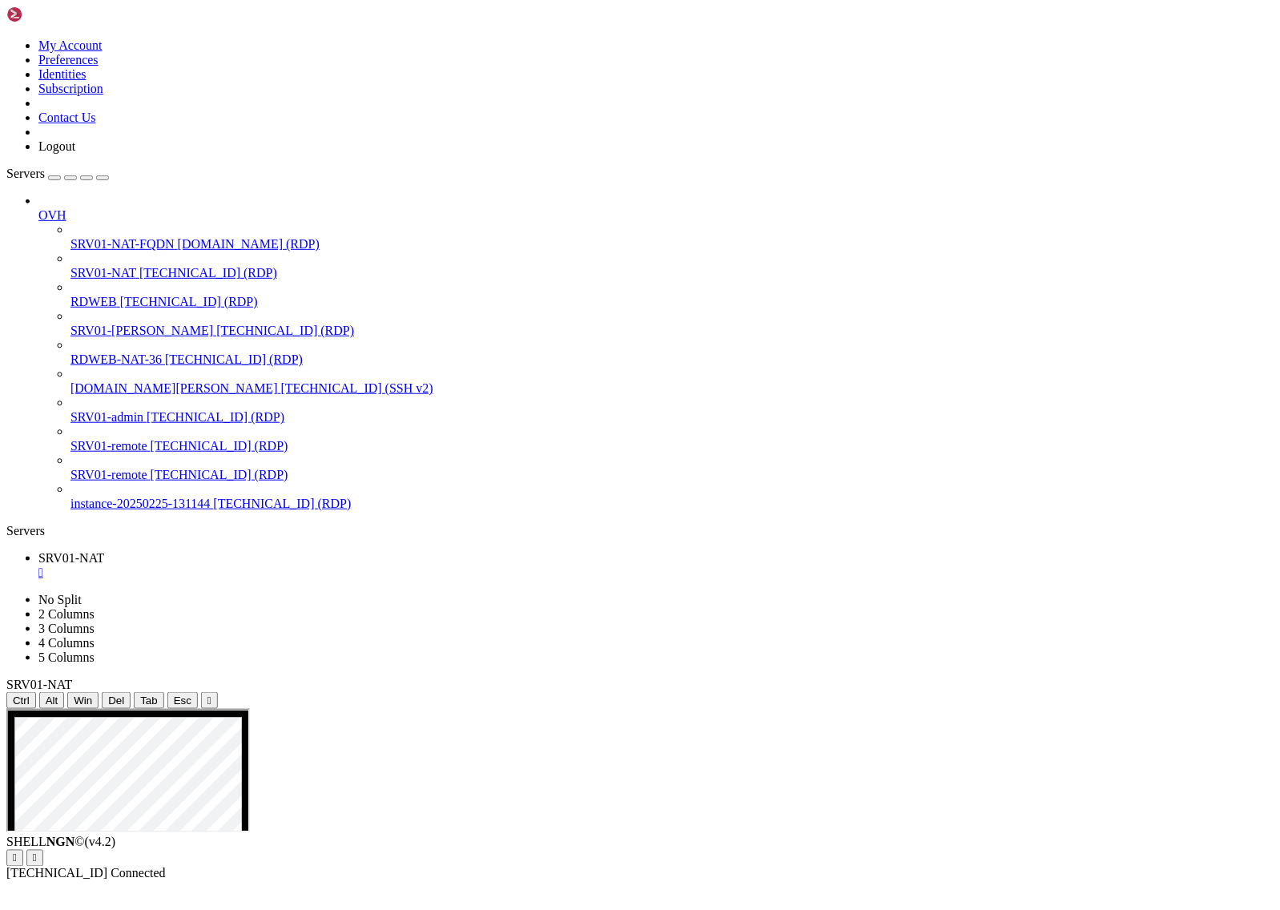
drag, startPoint x: 231, startPoint y: 974, endPoint x: 502, endPoint y: 993, distance: 272.2
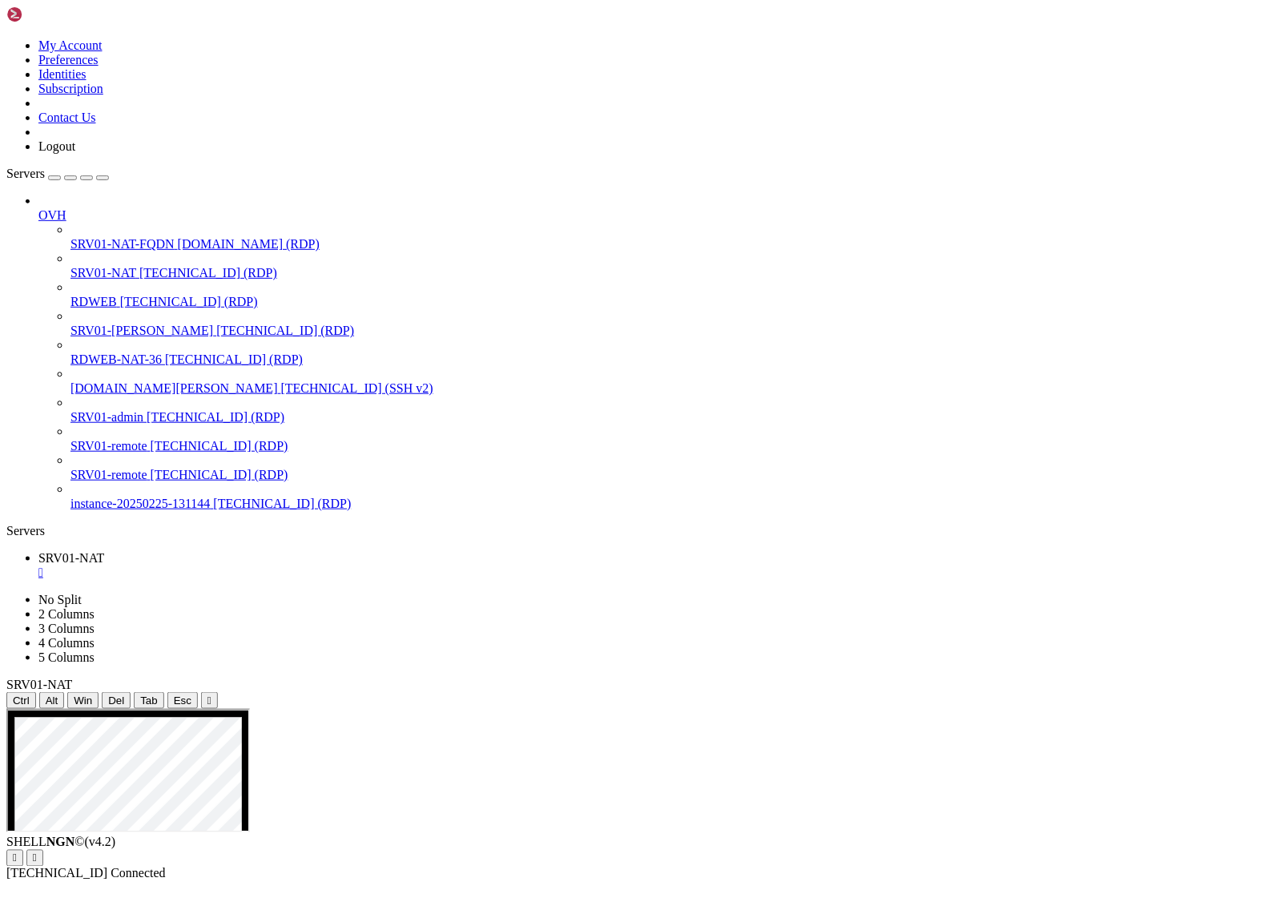
drag, startPoint x: 264, startPoint y: 873, endPoint x: 408, endPoint y: 864, distance: 143.7
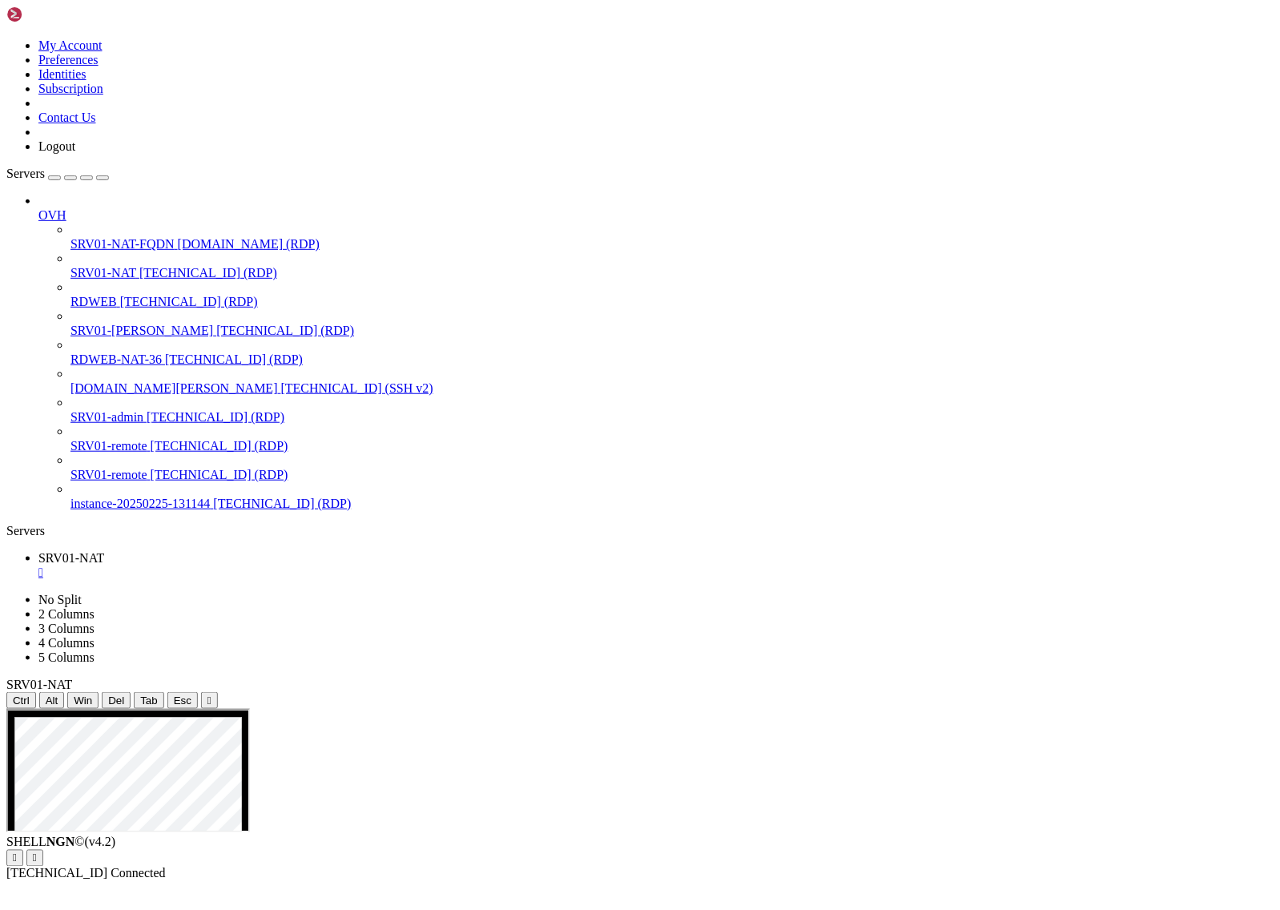
drag, startPoint x: 338, startPoint y: 927, endPoint x: 686, endPoint y: 1154, distance: 415.1
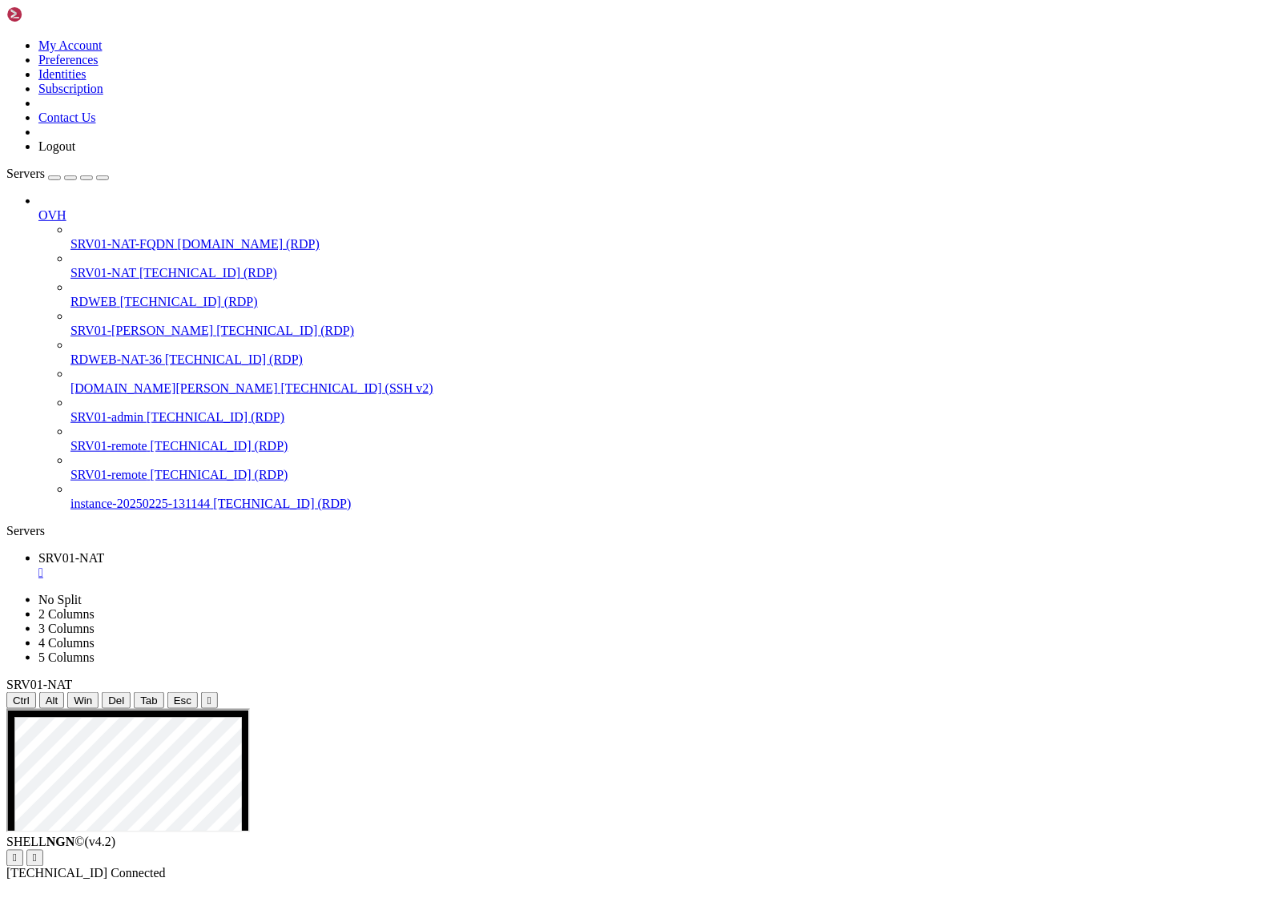
drag, startPoint x: 14, startPoint y: 1014, endPoint x: 167, endPoint y: 1020, distance: 153.2
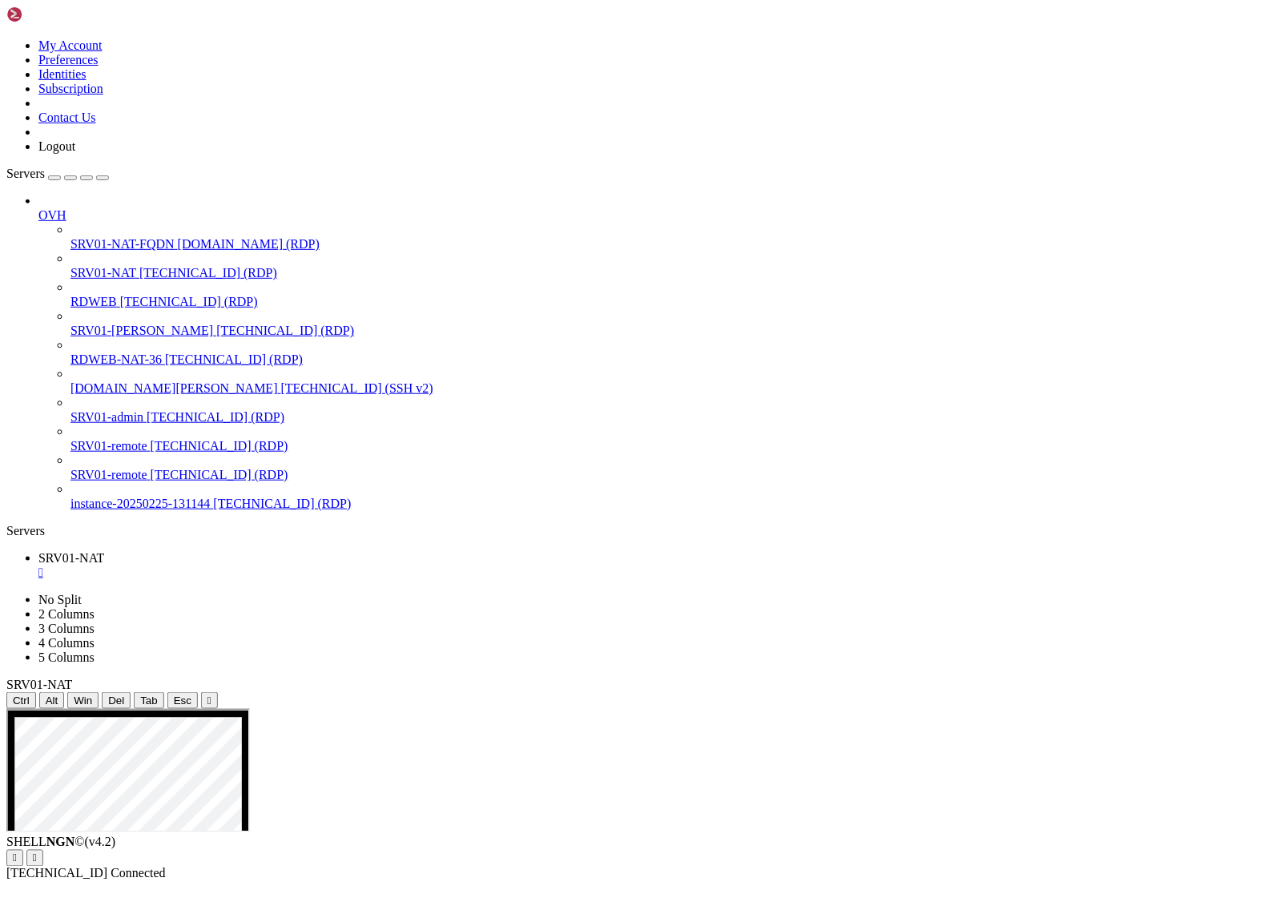
drag, startPoint x: 235, startPoint y: 1231, endPoint x: 621, endPoint y: 1227, distance: 386.2
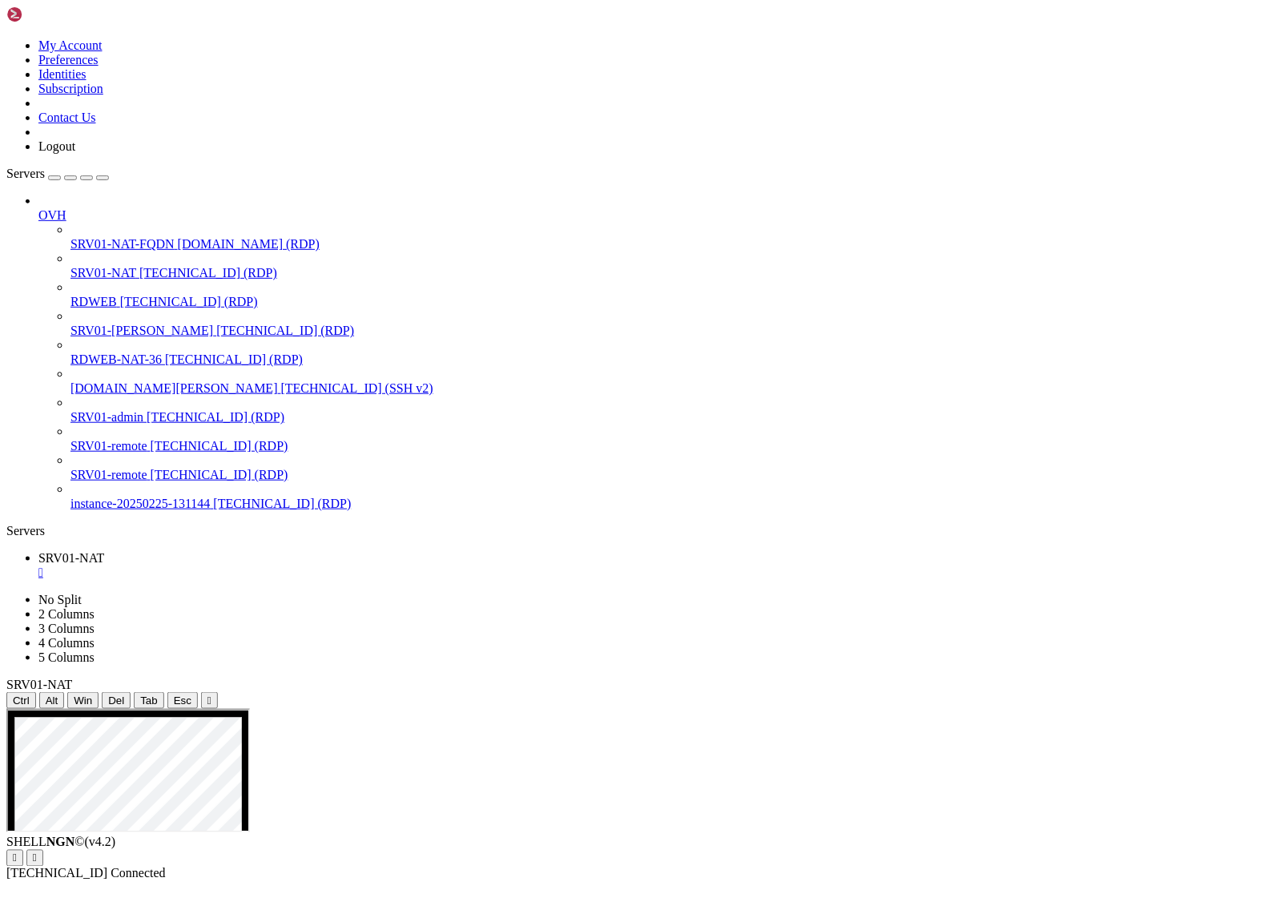
drag, startPoint x: 852, startPoint y: 798, endPoint x: 801, endPoint y: 803, distance: 50.7
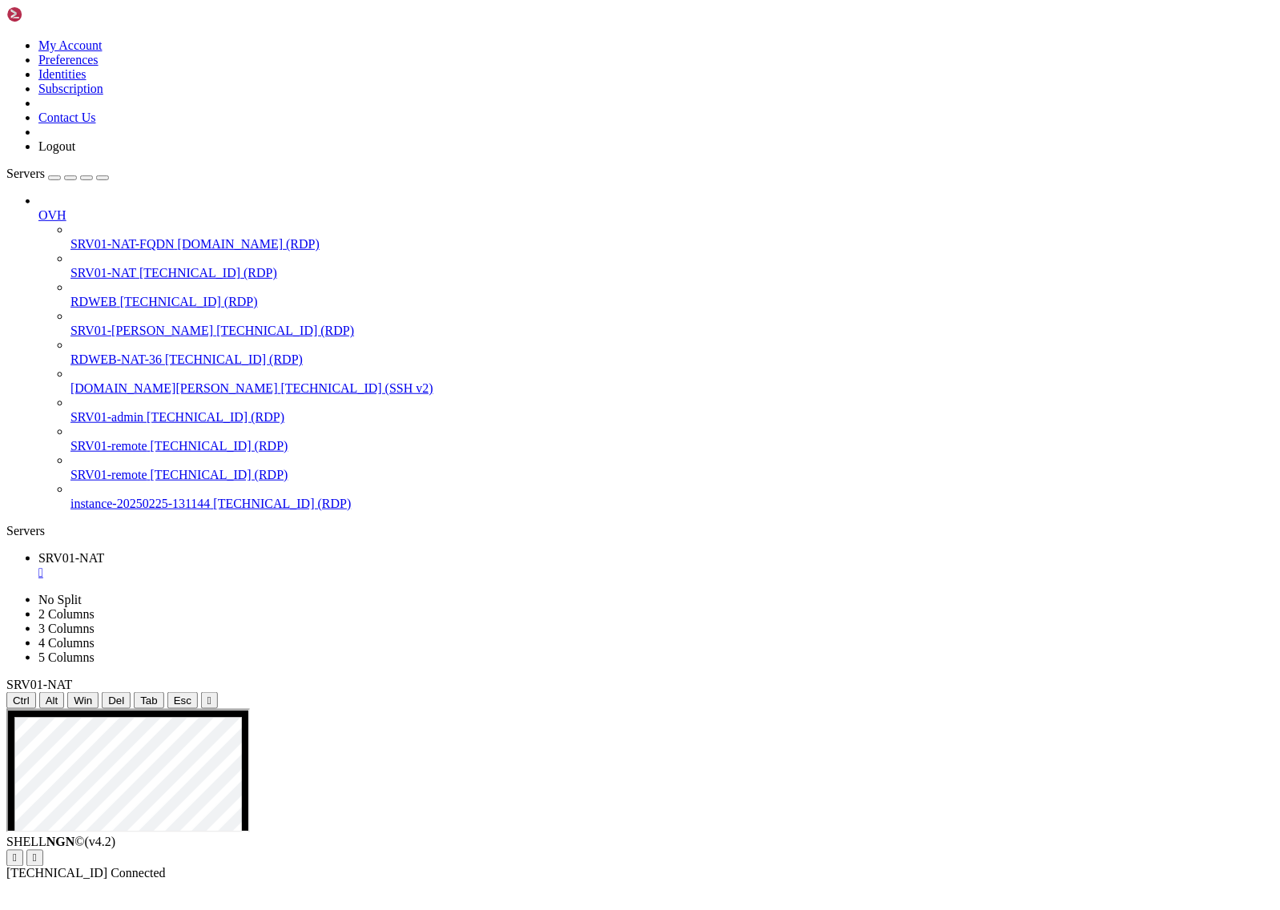
drag, startPoint x: 804, startPoint y: 796, endPoint x: 859, endPoint y: 805, distance: 56.1
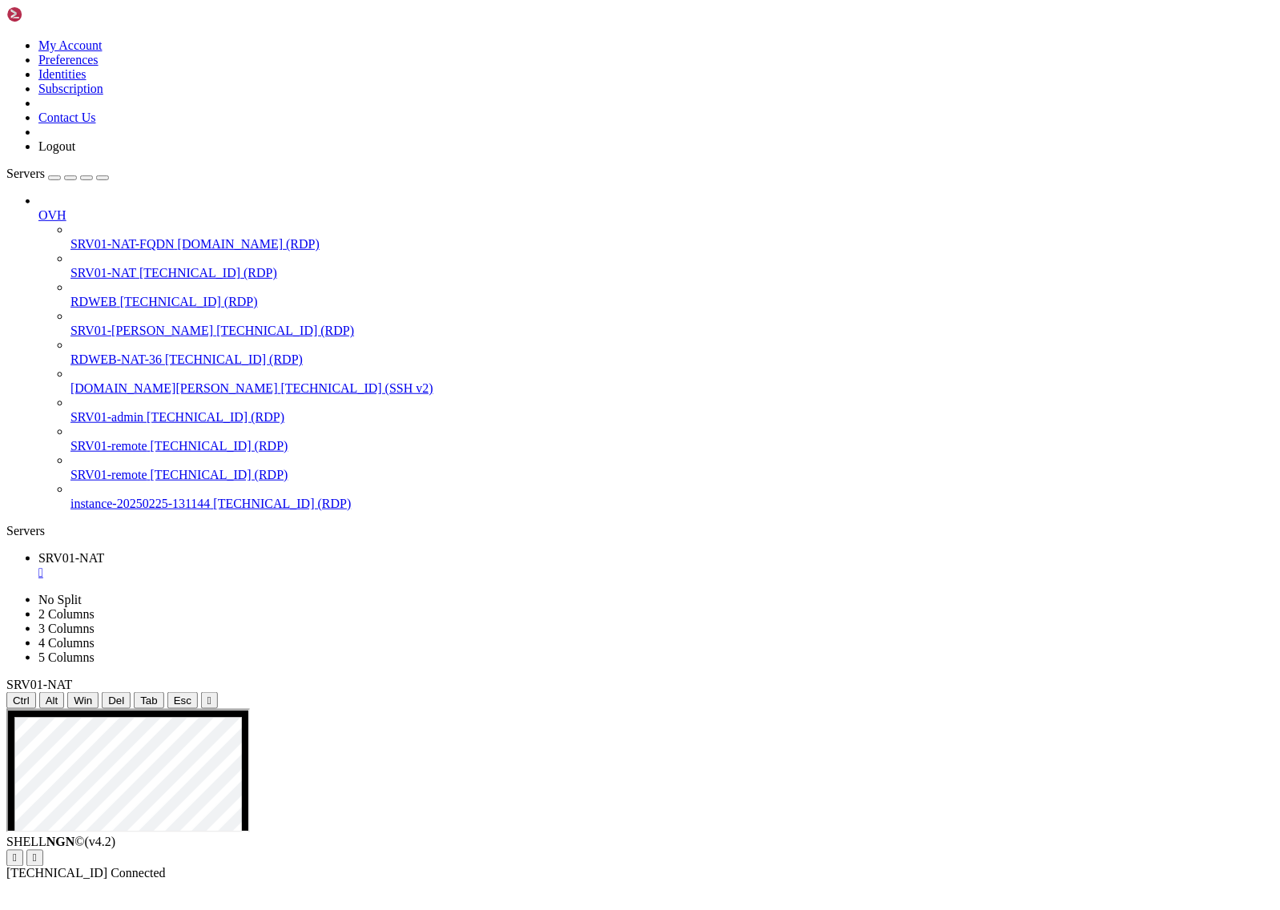
drag, startPoint x: 1260, startPoint y: 1114, endPoint x: 1233, endPoint y: 1416, distance: 302.5
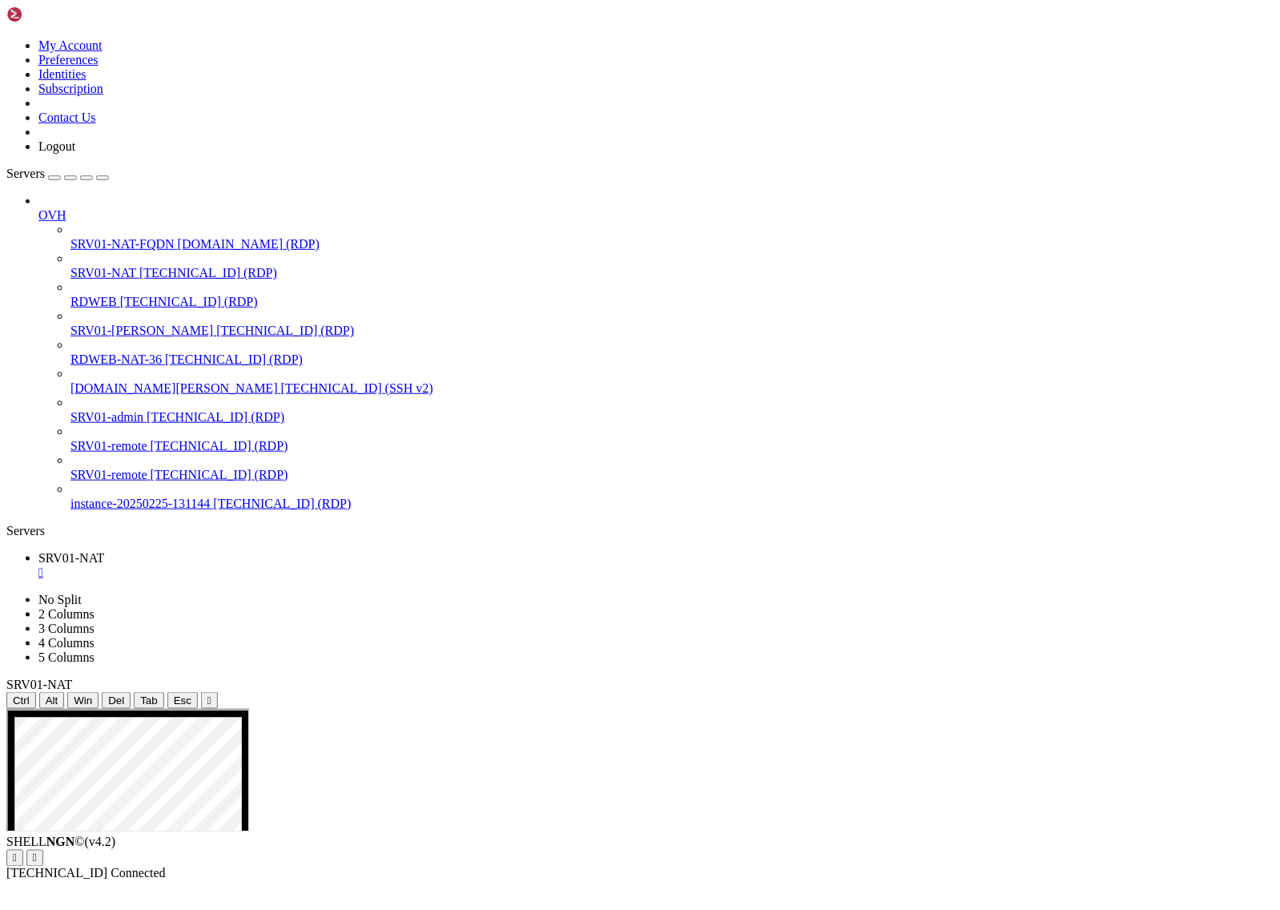
drag, startPoint x: 1260, startPoint y: 1219, endPoint x: 1267, endPoint y: 1436, distance: 217.2
